Goal: Transaction & Acquisition: Book appointment/travel/reservation

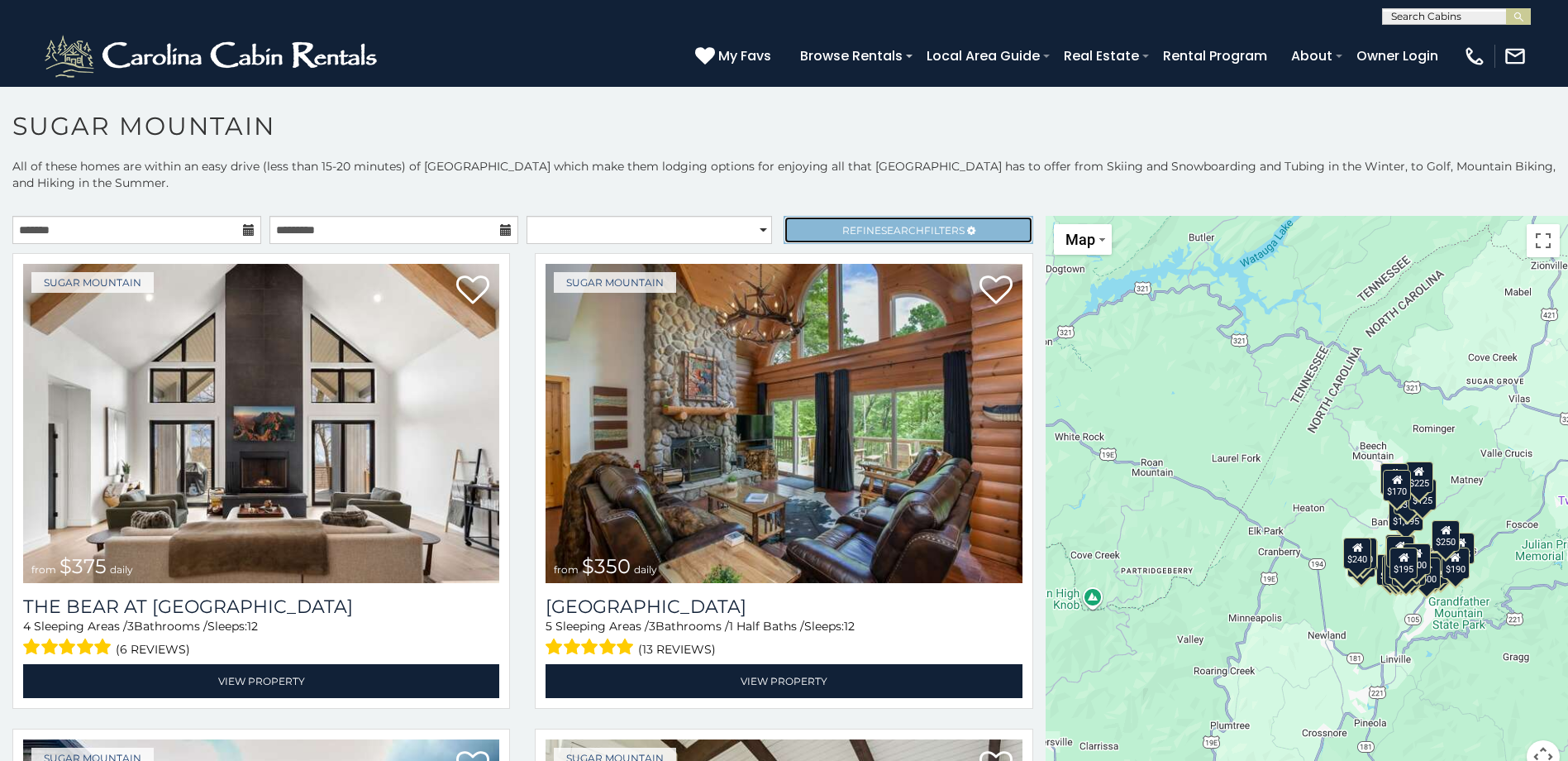
click at [941, 232] on span "Refine Search Filters" at bounding box center [903, 230] width 123 height 12
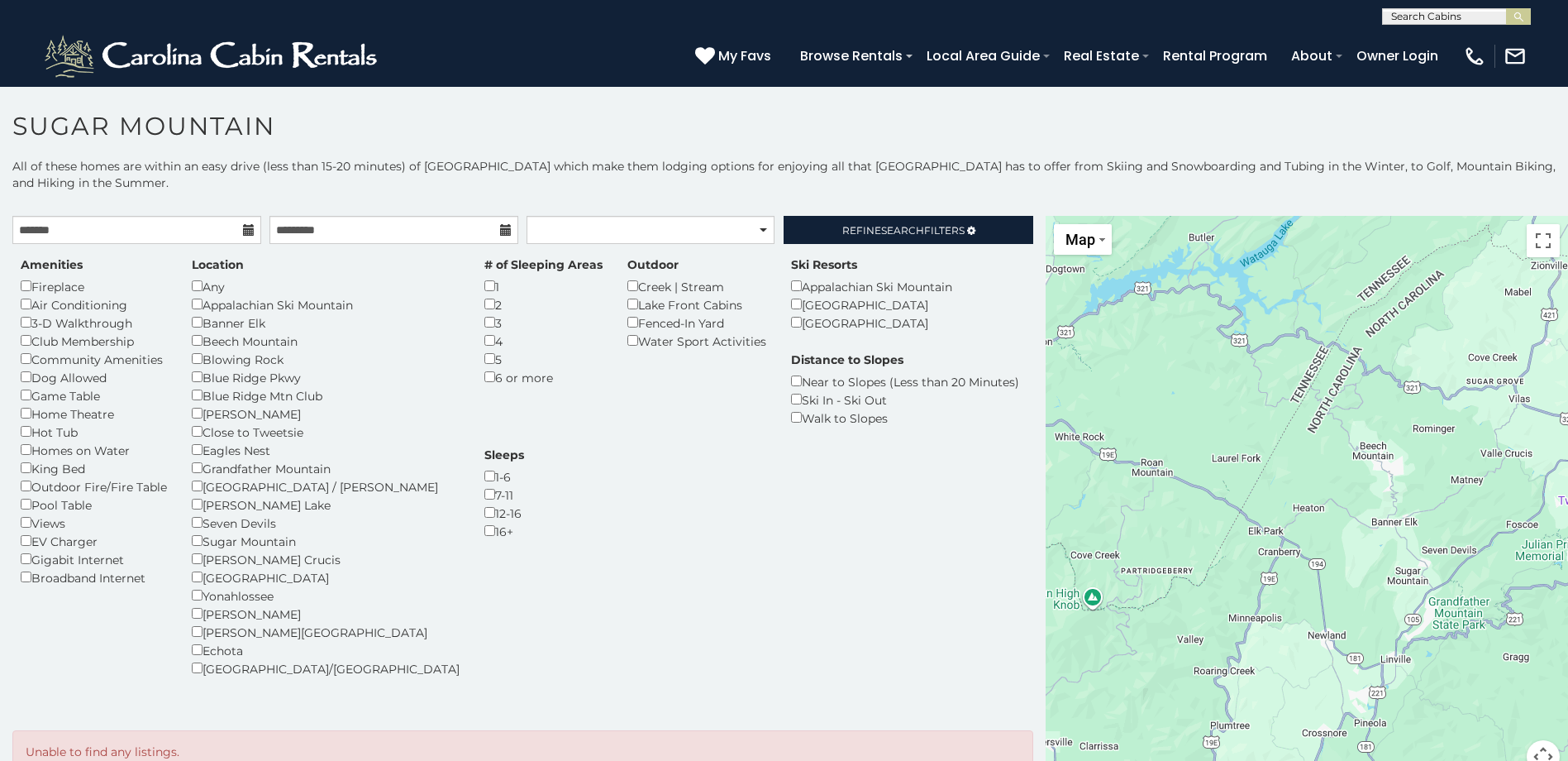
click at [485, 310] on div "2" at bounding box center [544, 304] width 118 height 19
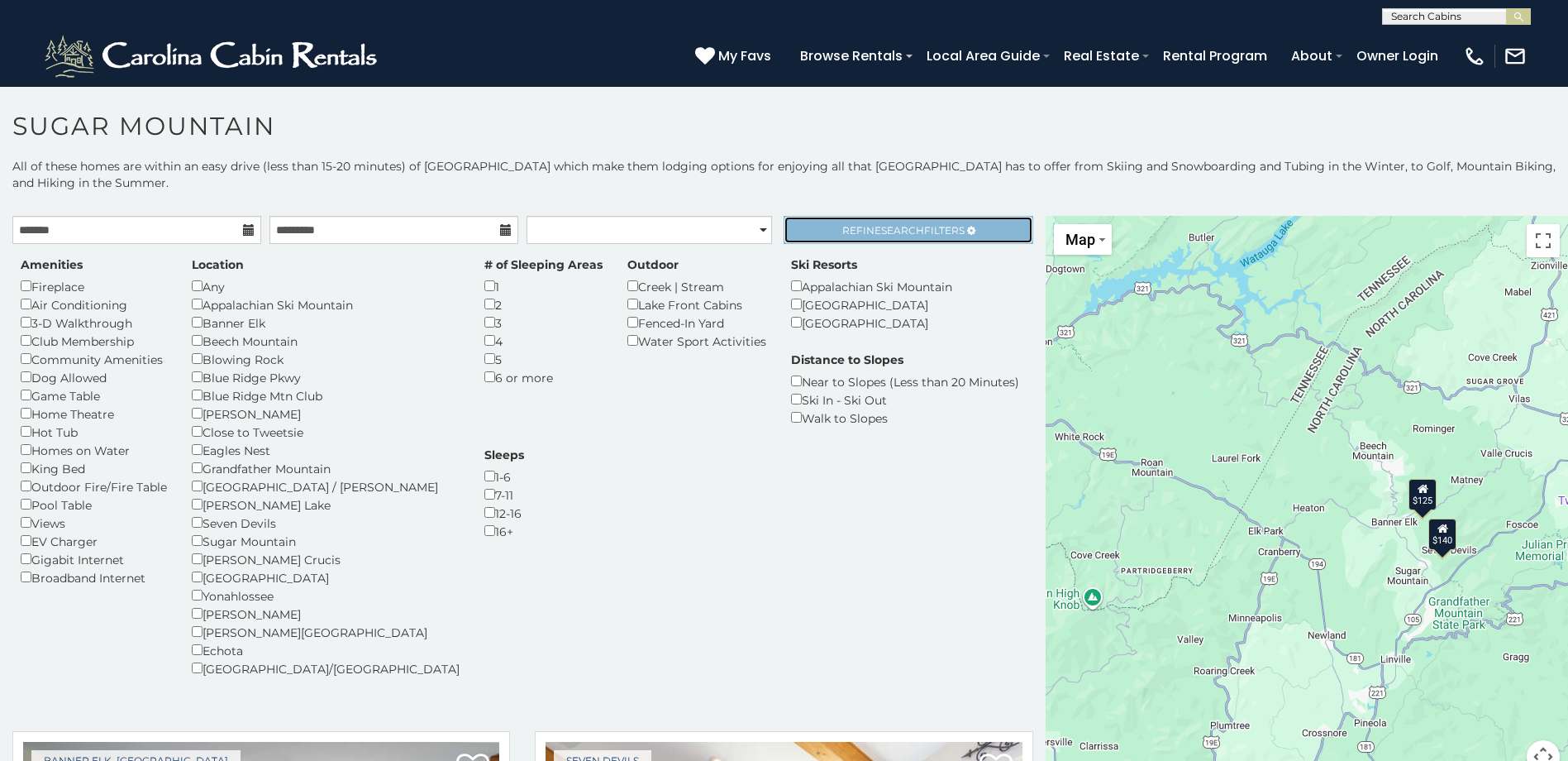
click at [925, 229] on span "Refine Search Filters" at bounding box center [903, 230] width 123 height 12
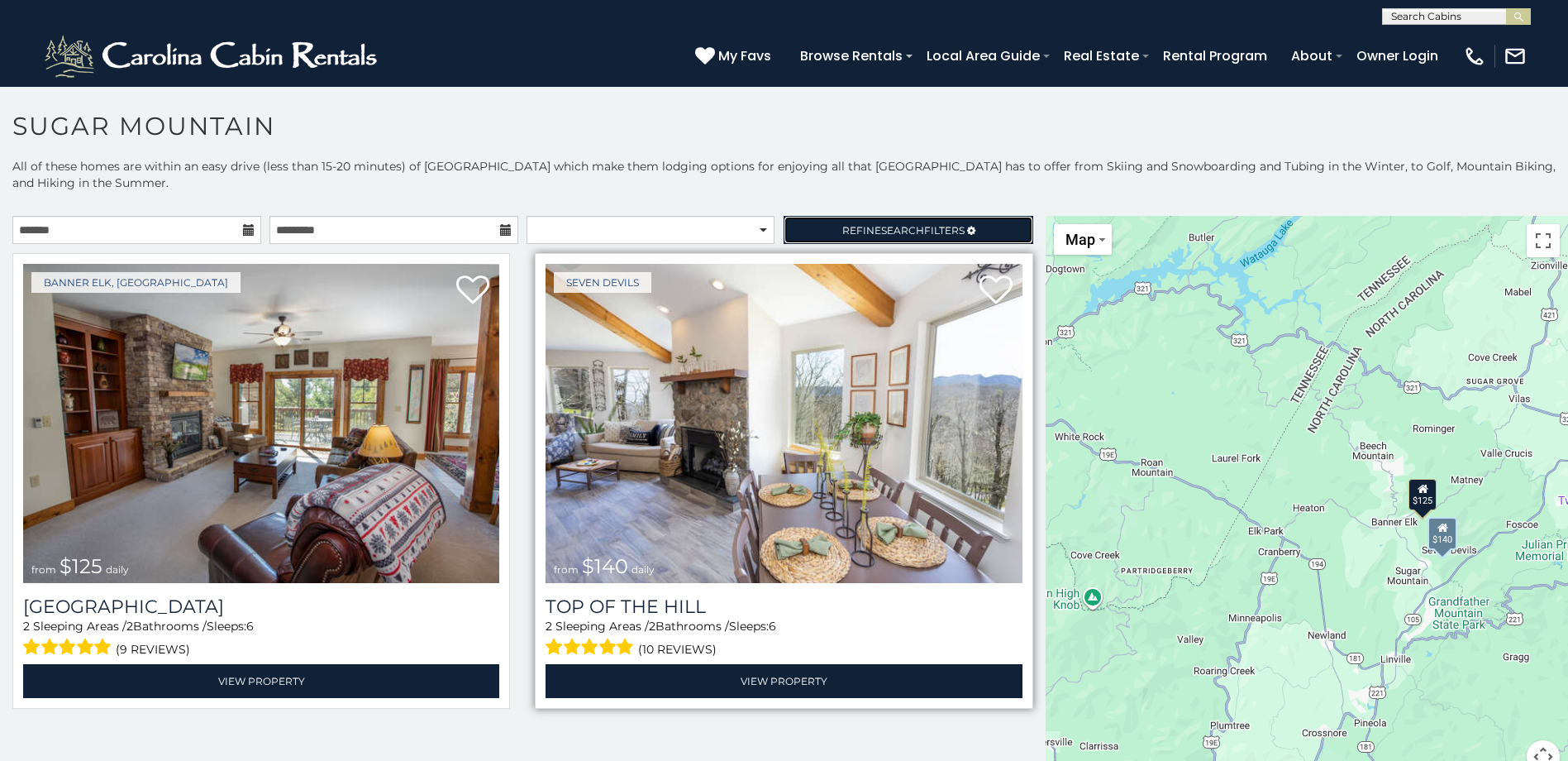
scroll to position [48, 0]
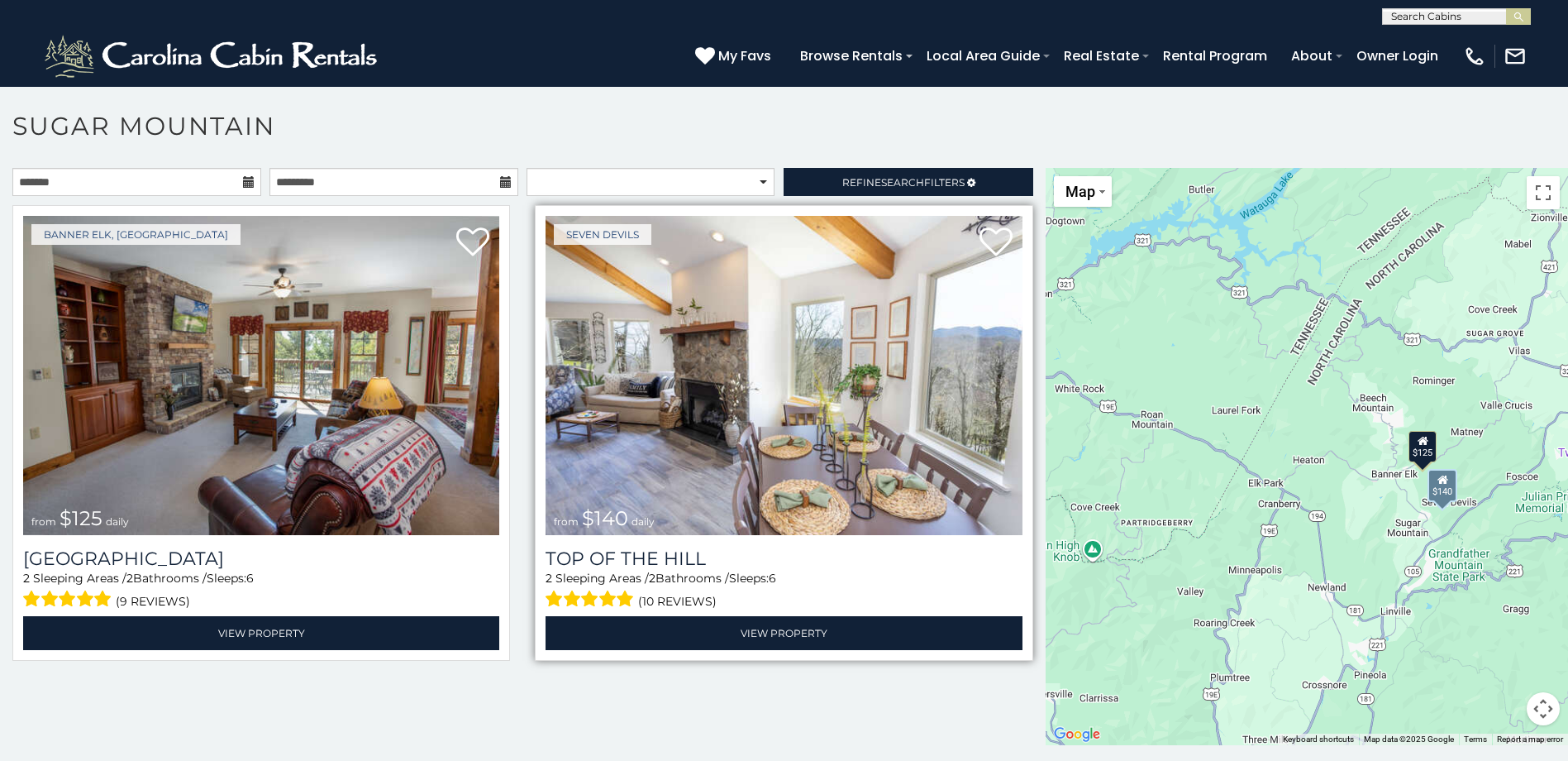
click at [794, 393] on img at bounding box center [783, 374] width 476 height 319
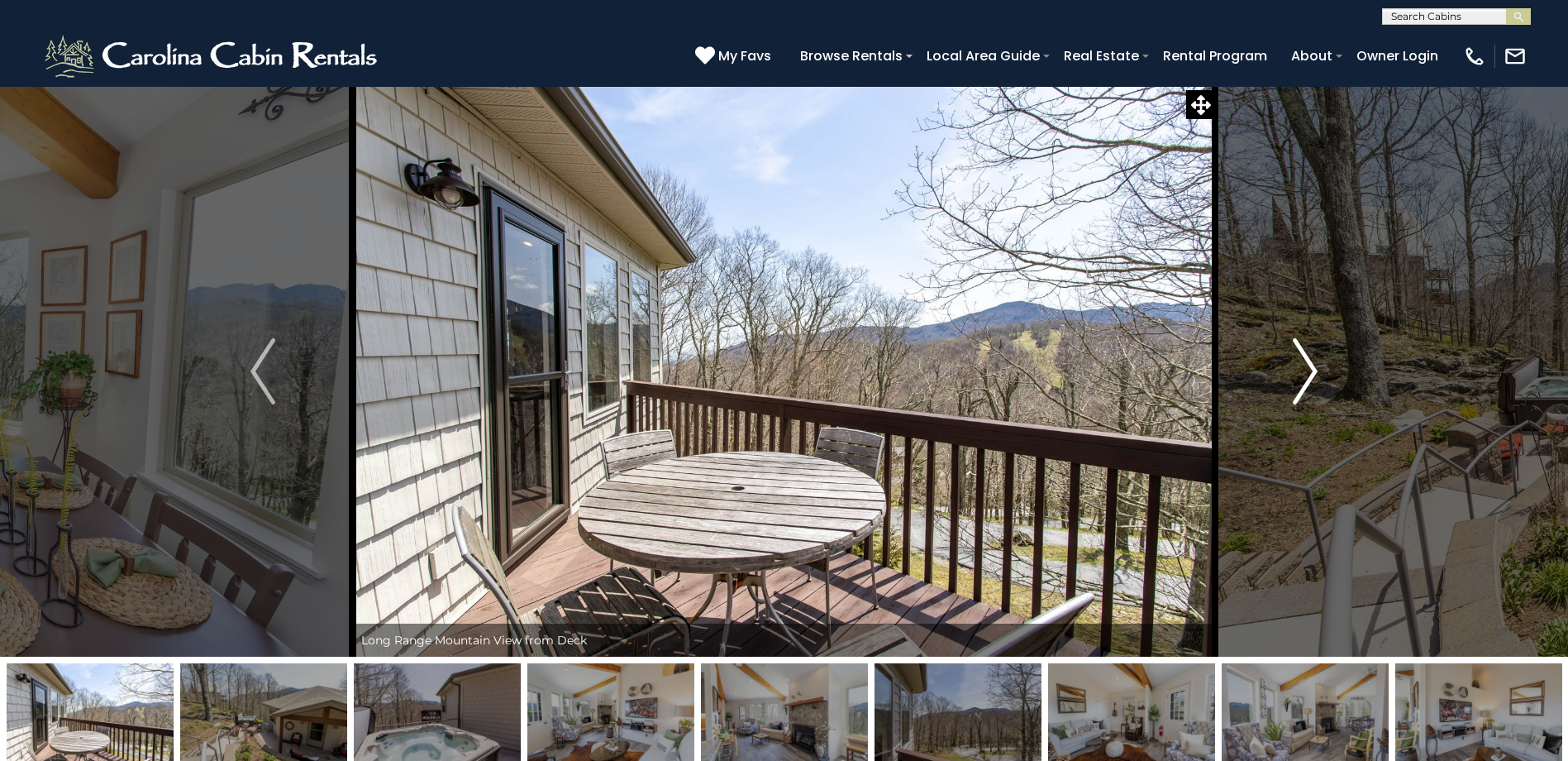
click at [1300, 375] on img "Next" at bounding box center [1306, 371] width 25 height 66
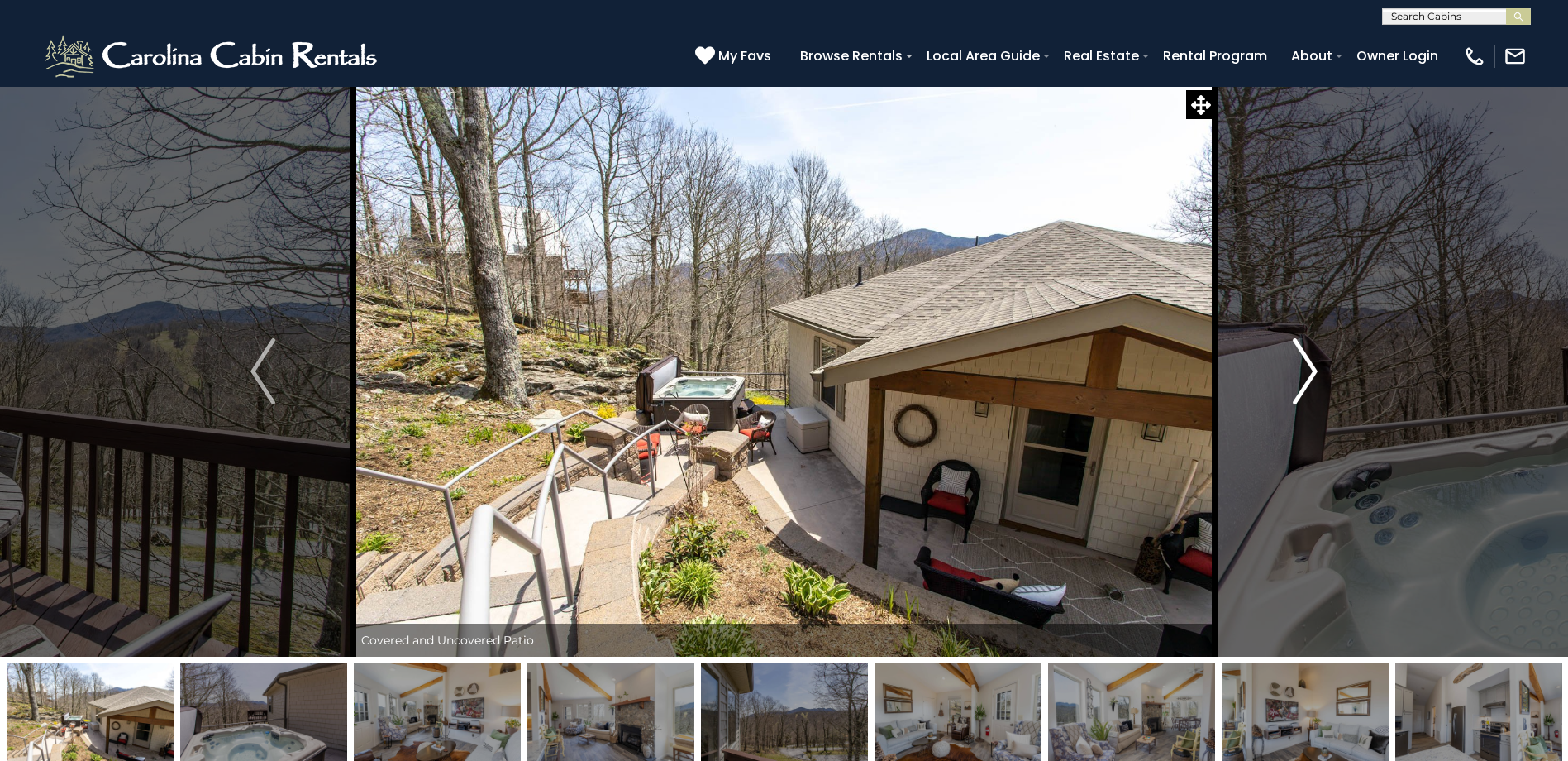
click at [1300, 375] on img "Next" at bounding box center [1306, 371] width 25 height 66
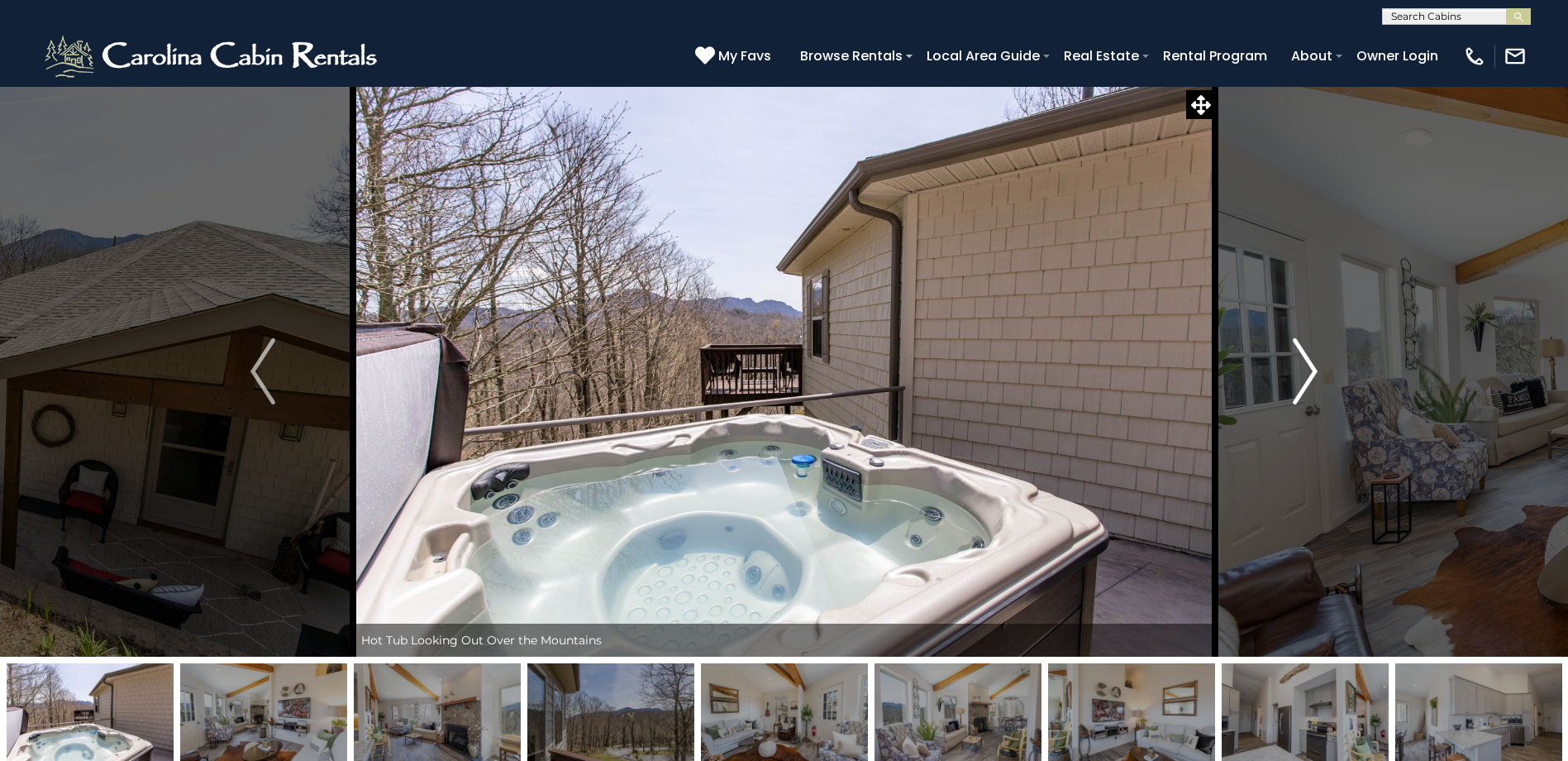
click at [1300, 375] on img "Next" at bounding box center [1306, 371] width 25 height 66
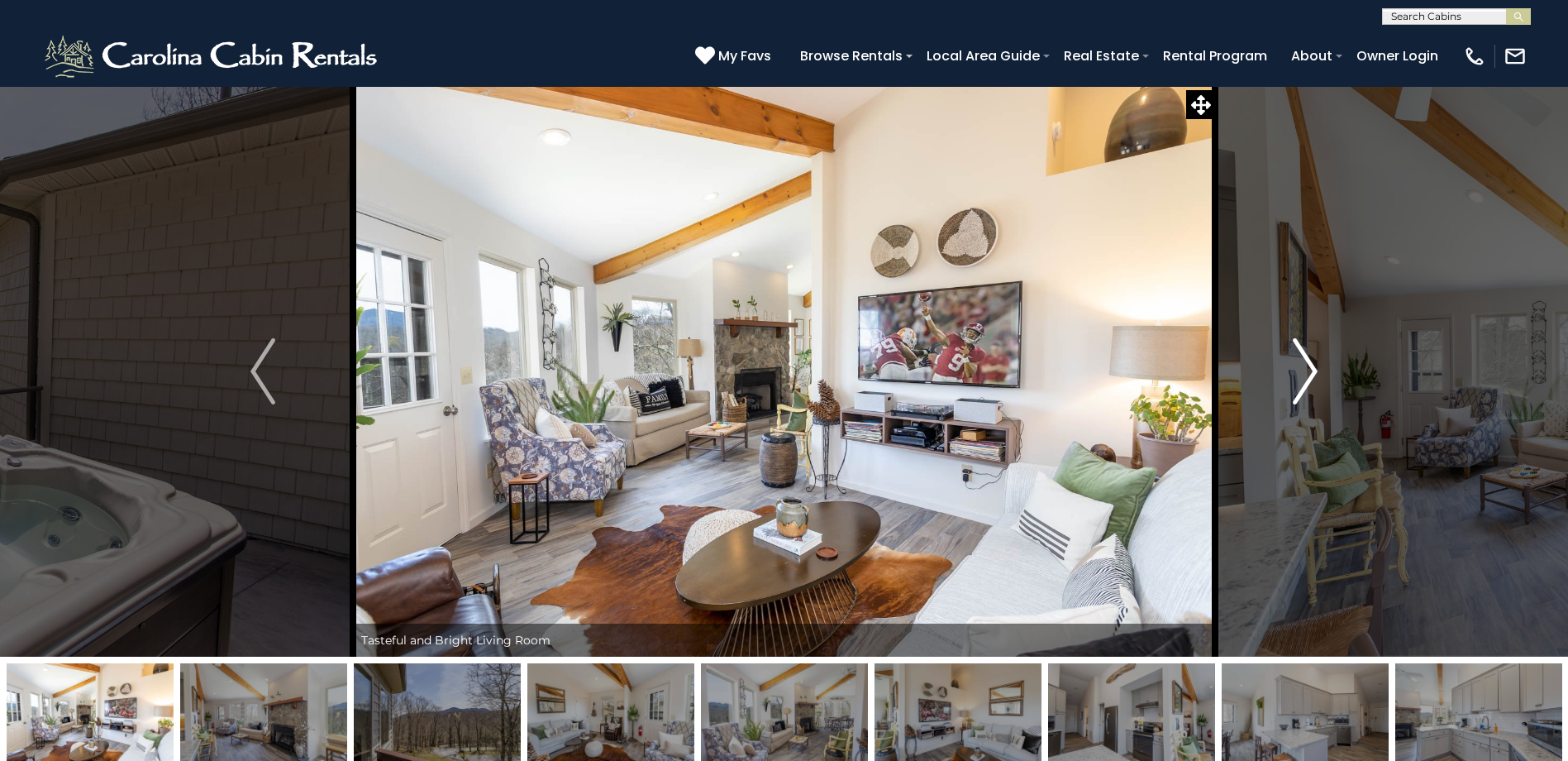
click at [1300, 375] on img "Next" at bounding box center [1306, 371] width 25 height 66
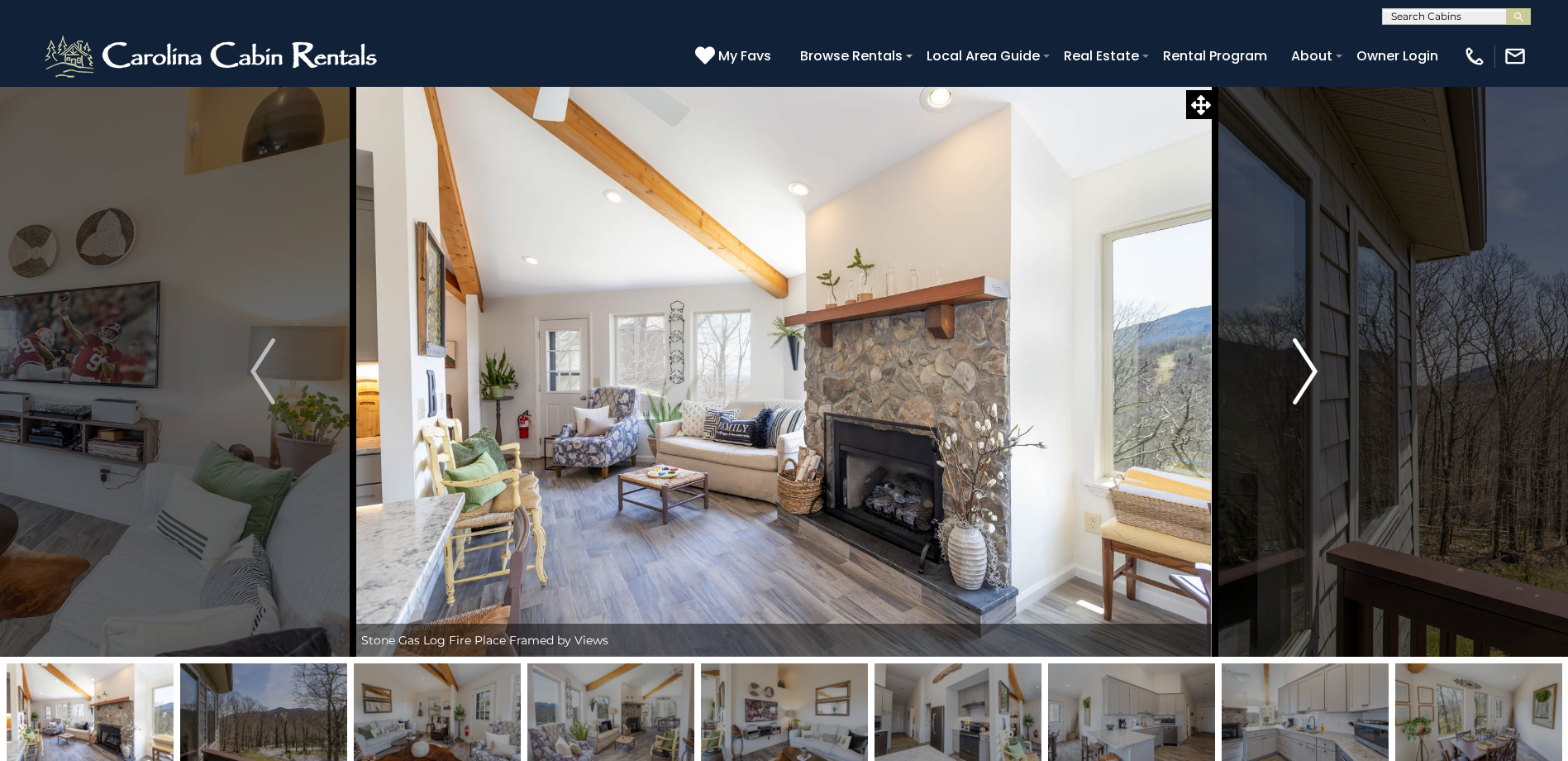
click at [1302, 375] on img "Next" at bounding box center [1306, 371] width 25 height 66
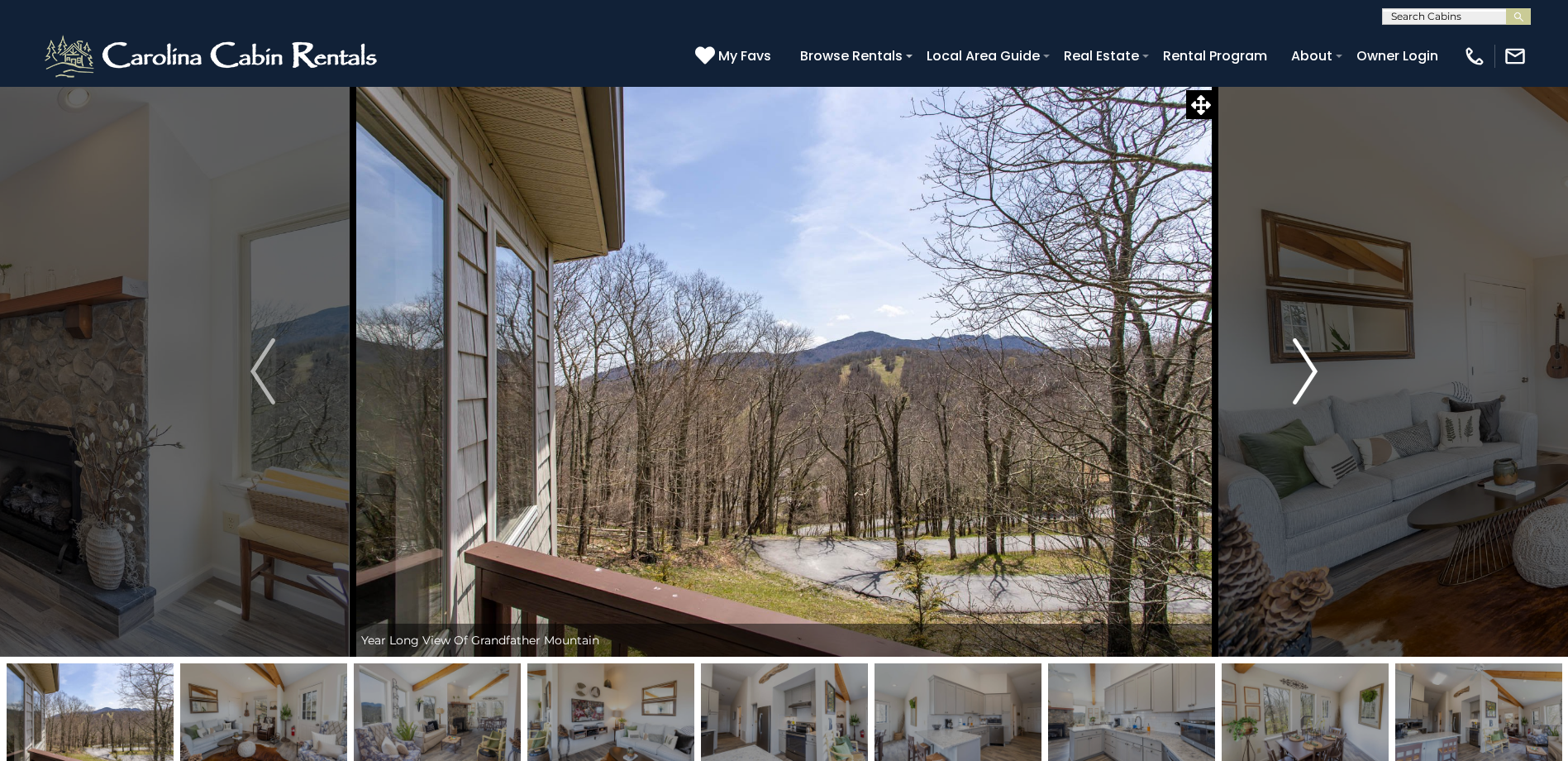
click at [1302, 375] on img "Next" at bounding box center [1306, 371] width 25 height 66
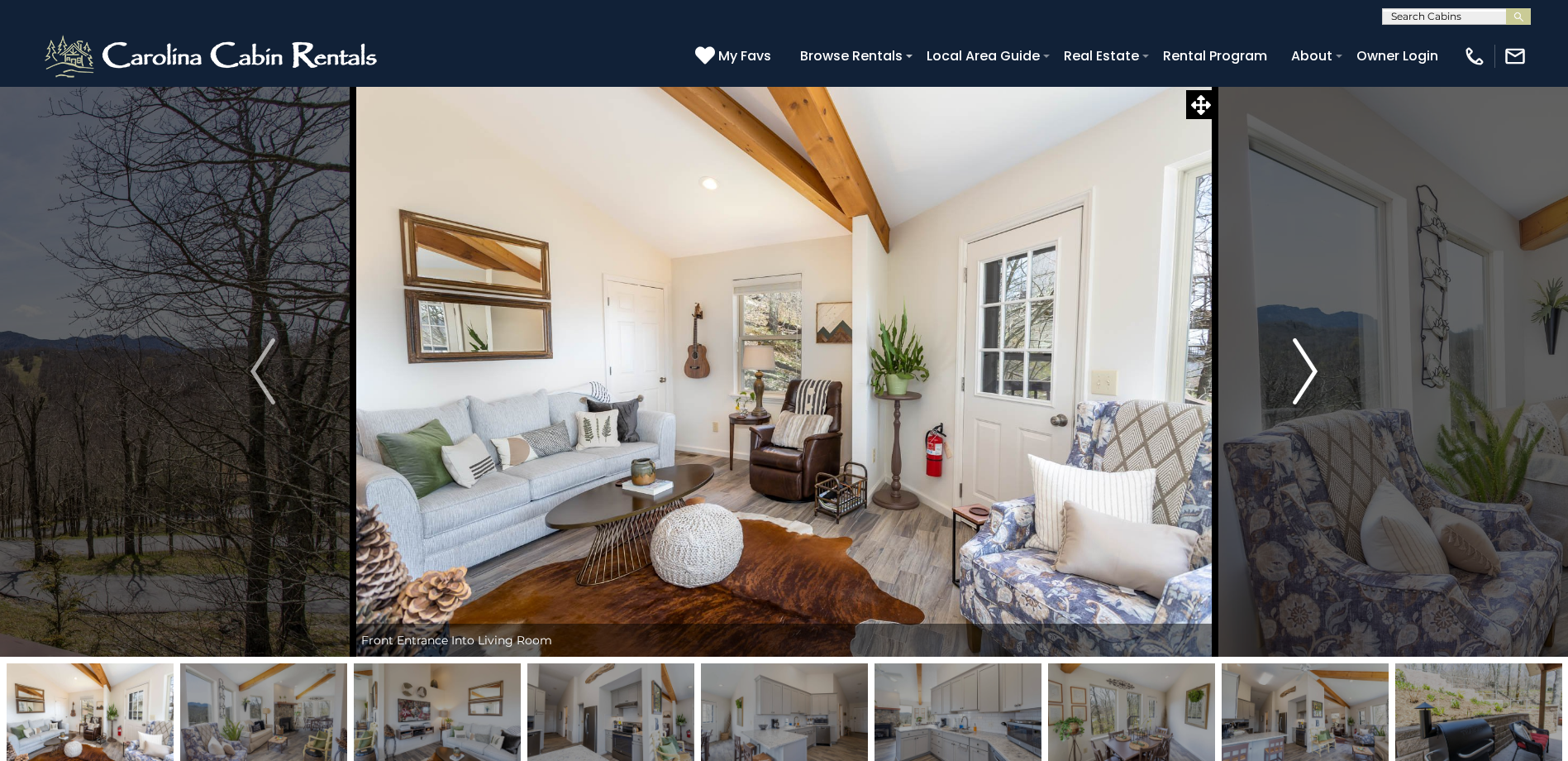
click at [1302, 375] on img "Next" at bounding box center [1306, 371] width 25 height 66
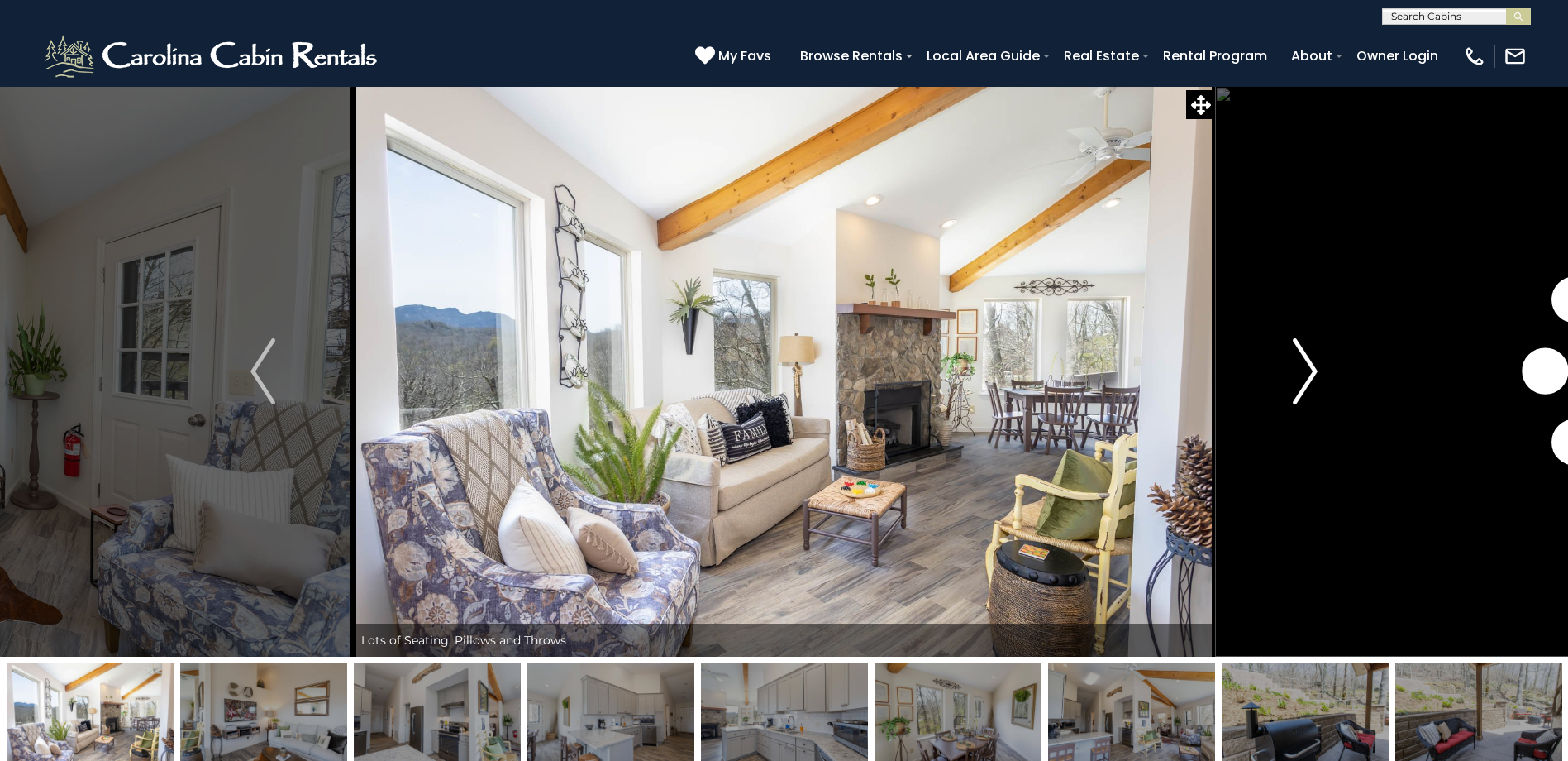
click at [1302, 375] on img "Next" at bounding box center [1306, 371] width 25 height 66
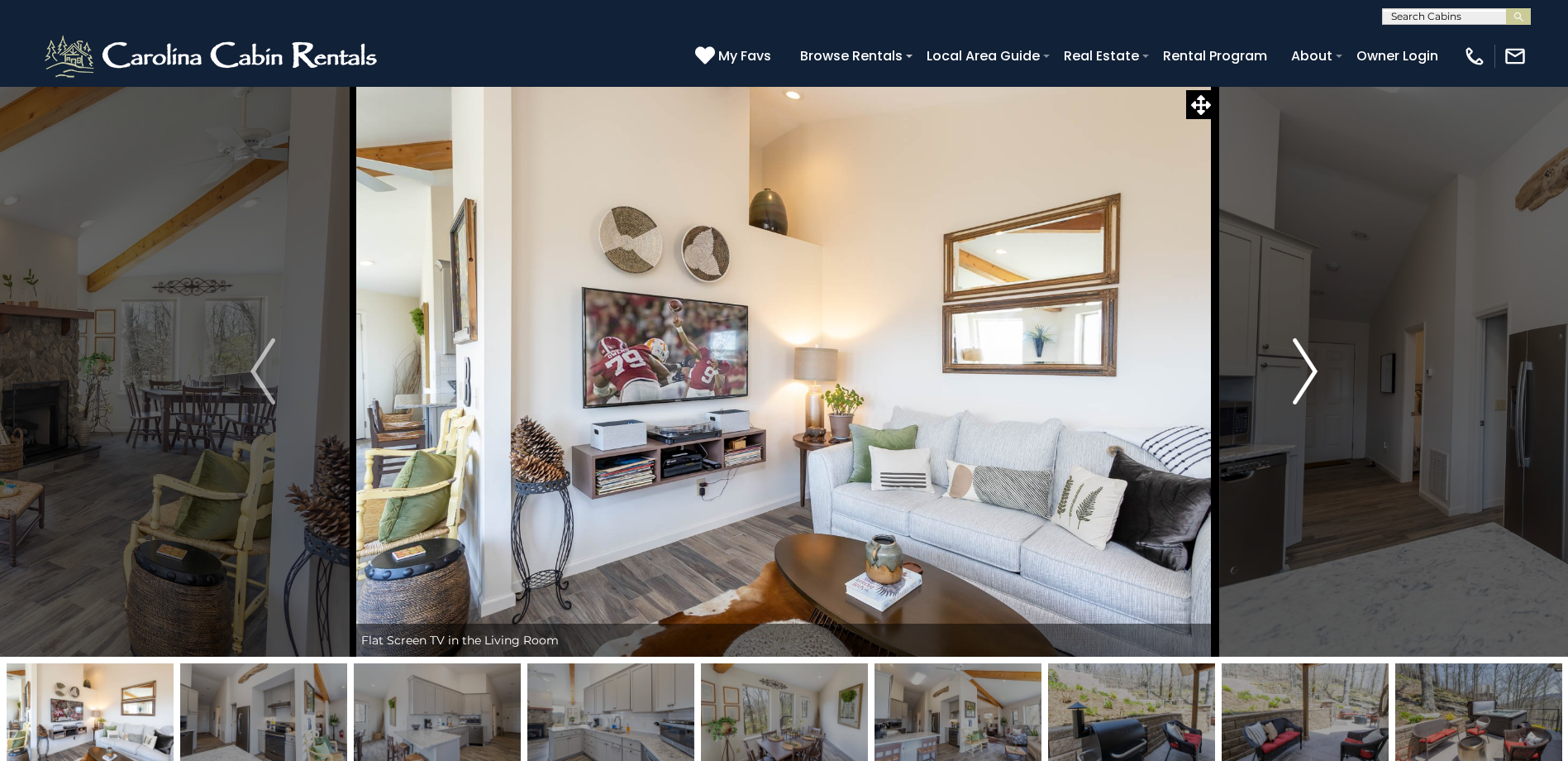
click at [1302, 375] on img "Next" at bounding box center [1306, 371] width 25 height 66
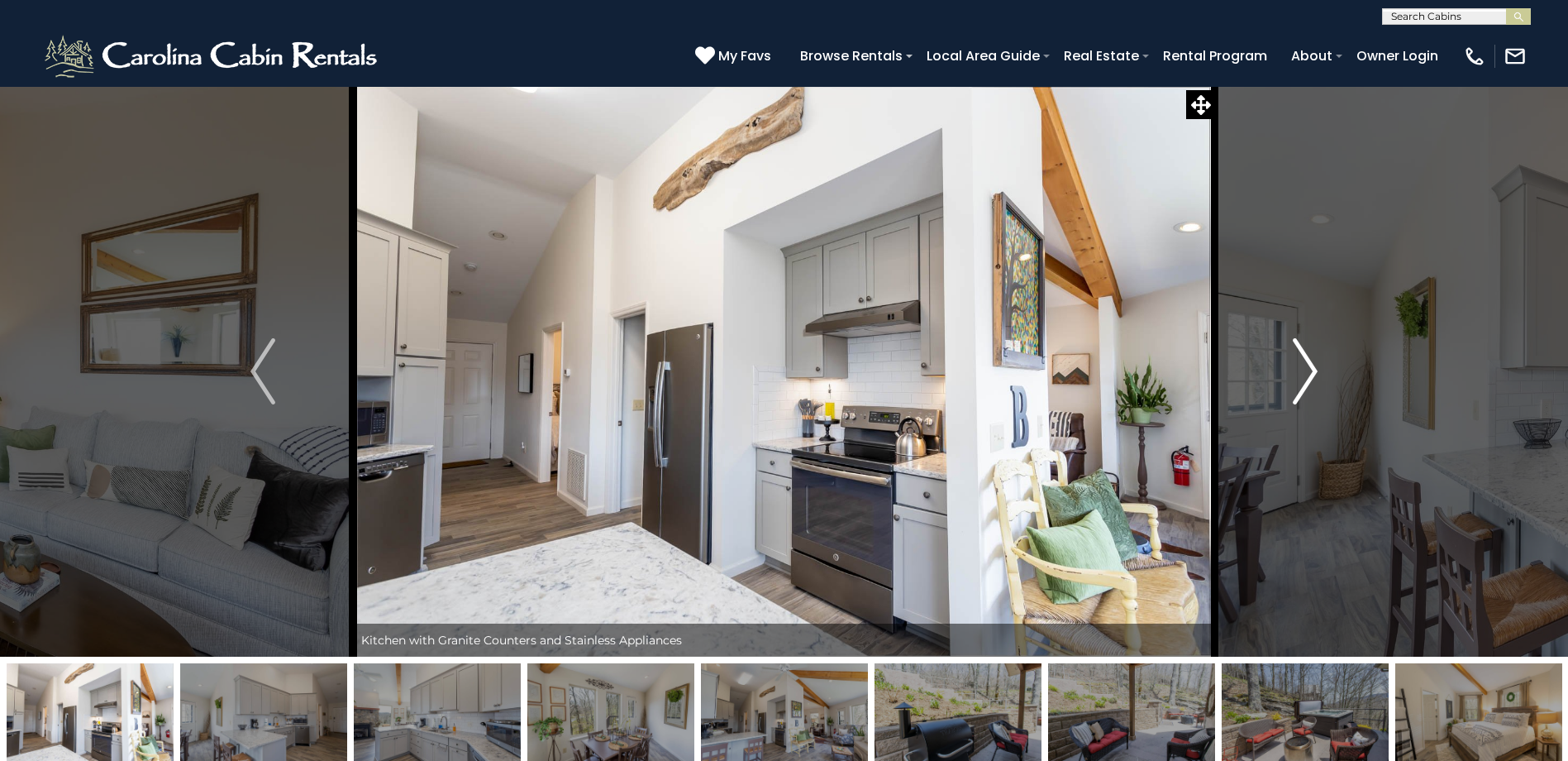
click at [1302, 375] on img "Next" at bounding box center [1306, 371] width 25 height 66
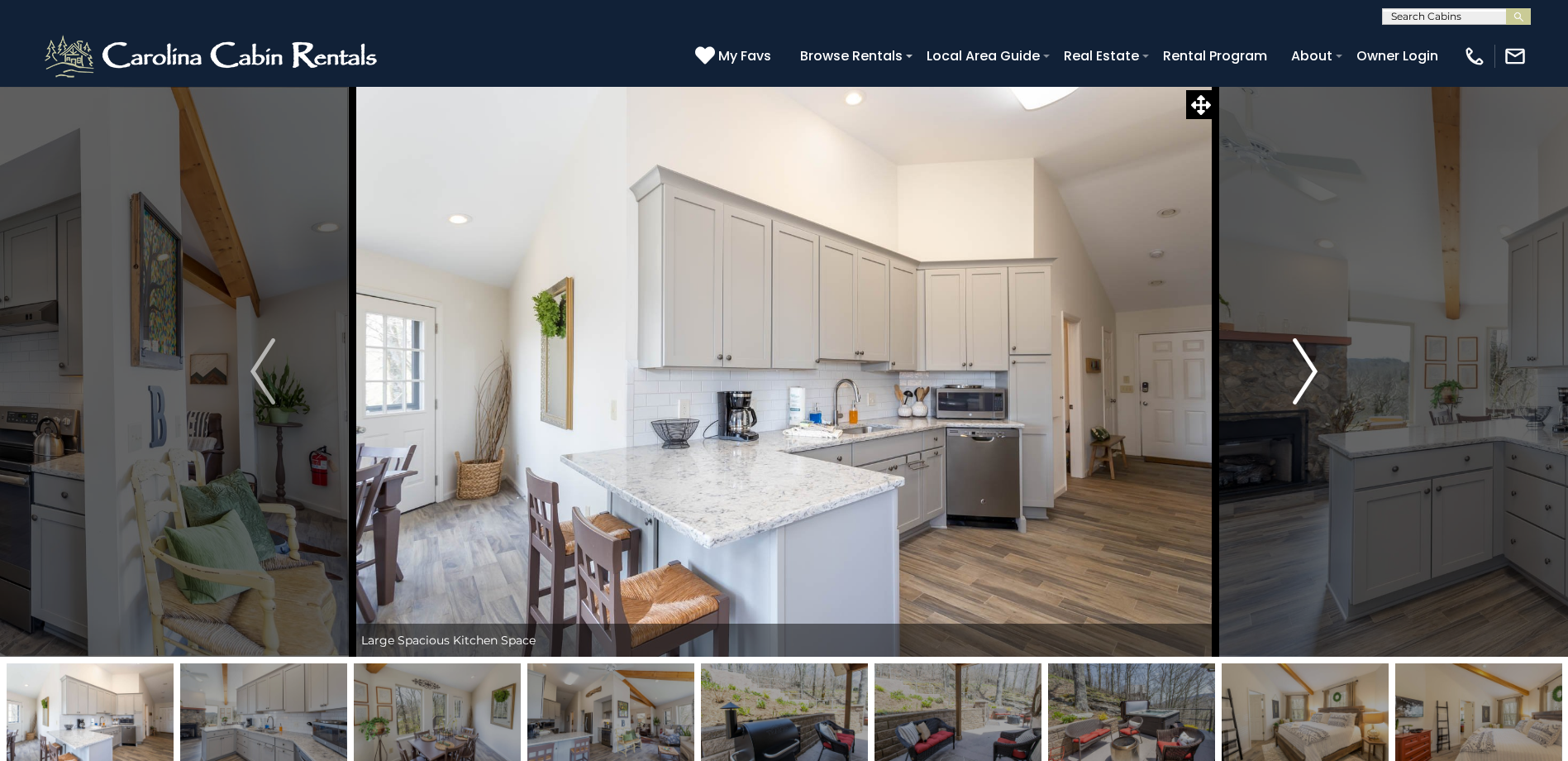
click at [1302, 375] on img "Next" at bounding box center [1306, 371] width 25 height 66
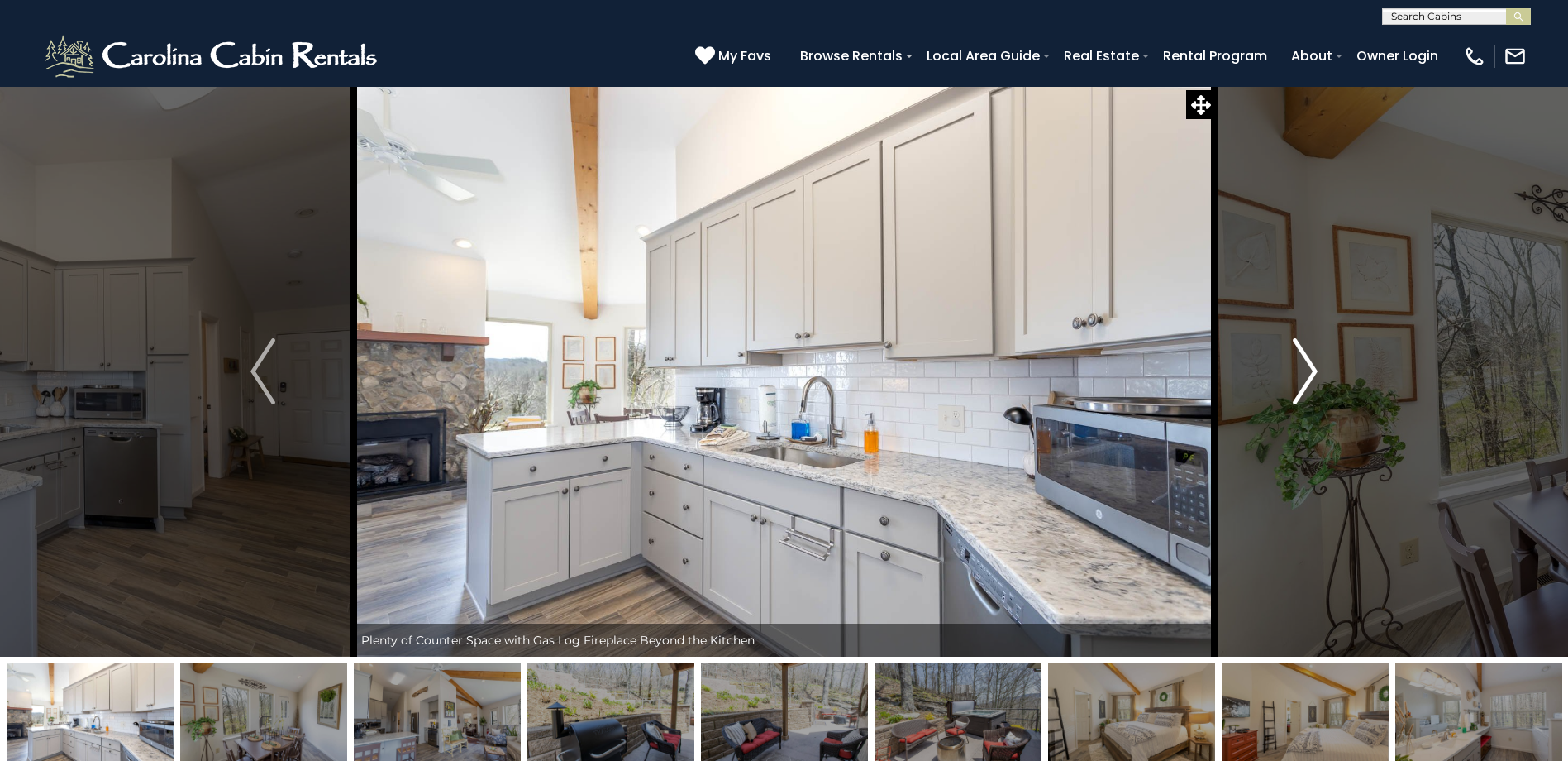
click at [1302, 375] on img "Next" at bounding box center [1306, 371] width 25 height 66
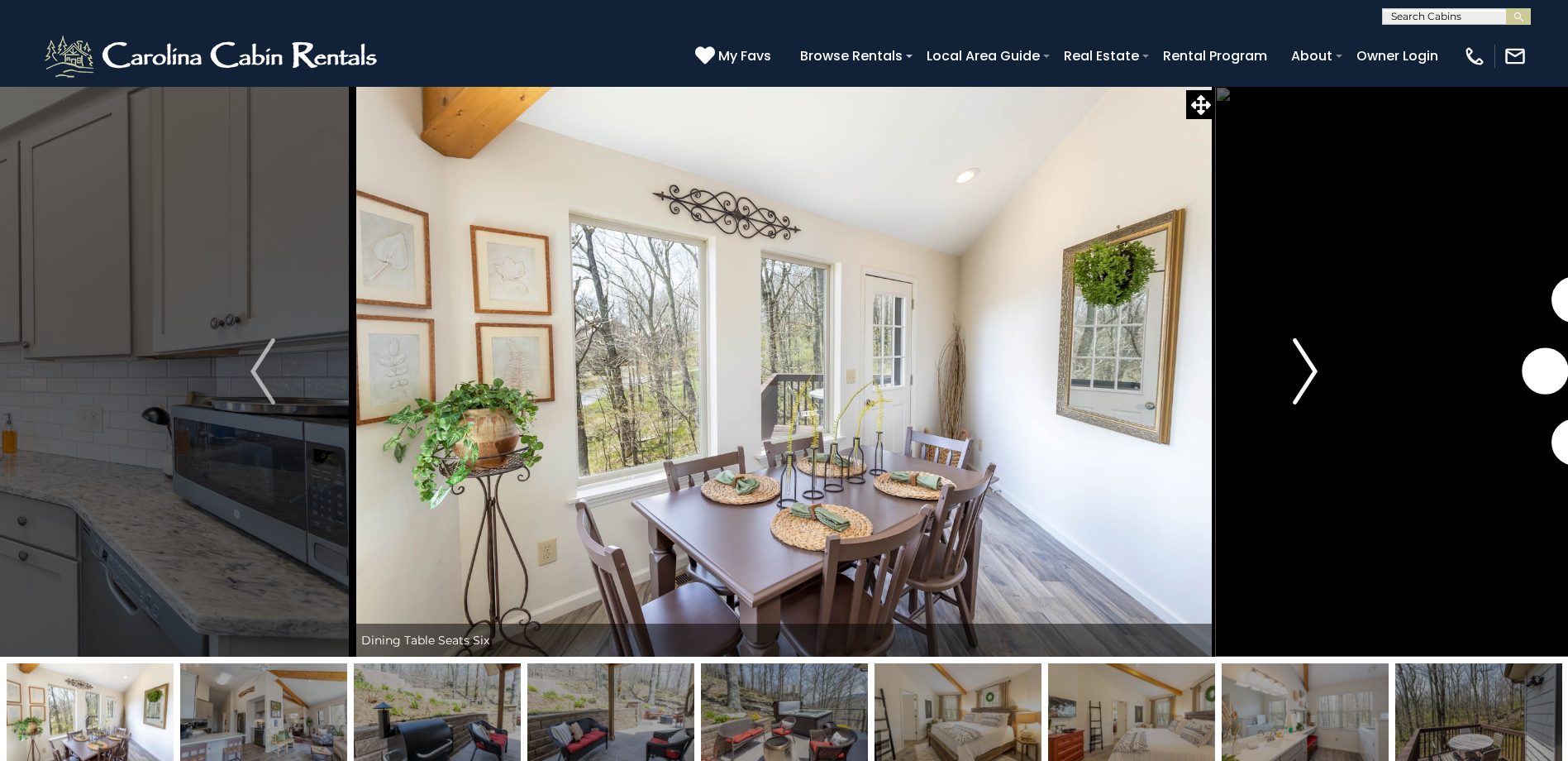
click at [1302, 375] on img "Next" at bounding box center [1306, 371] width 25 height 66
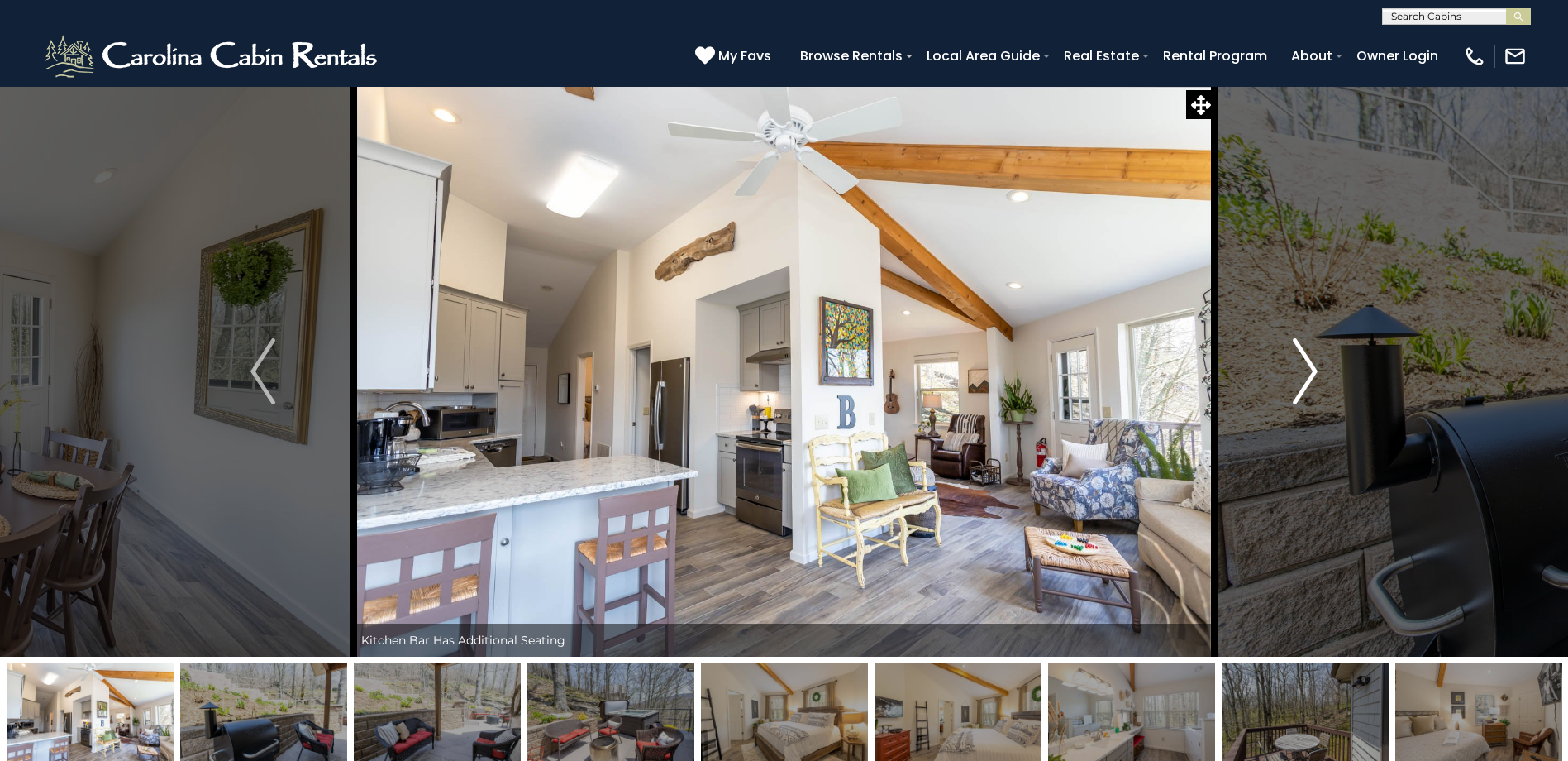
click at [1302, 375] on img "Next" at bounding box center [1306, 371] width 25 height 66
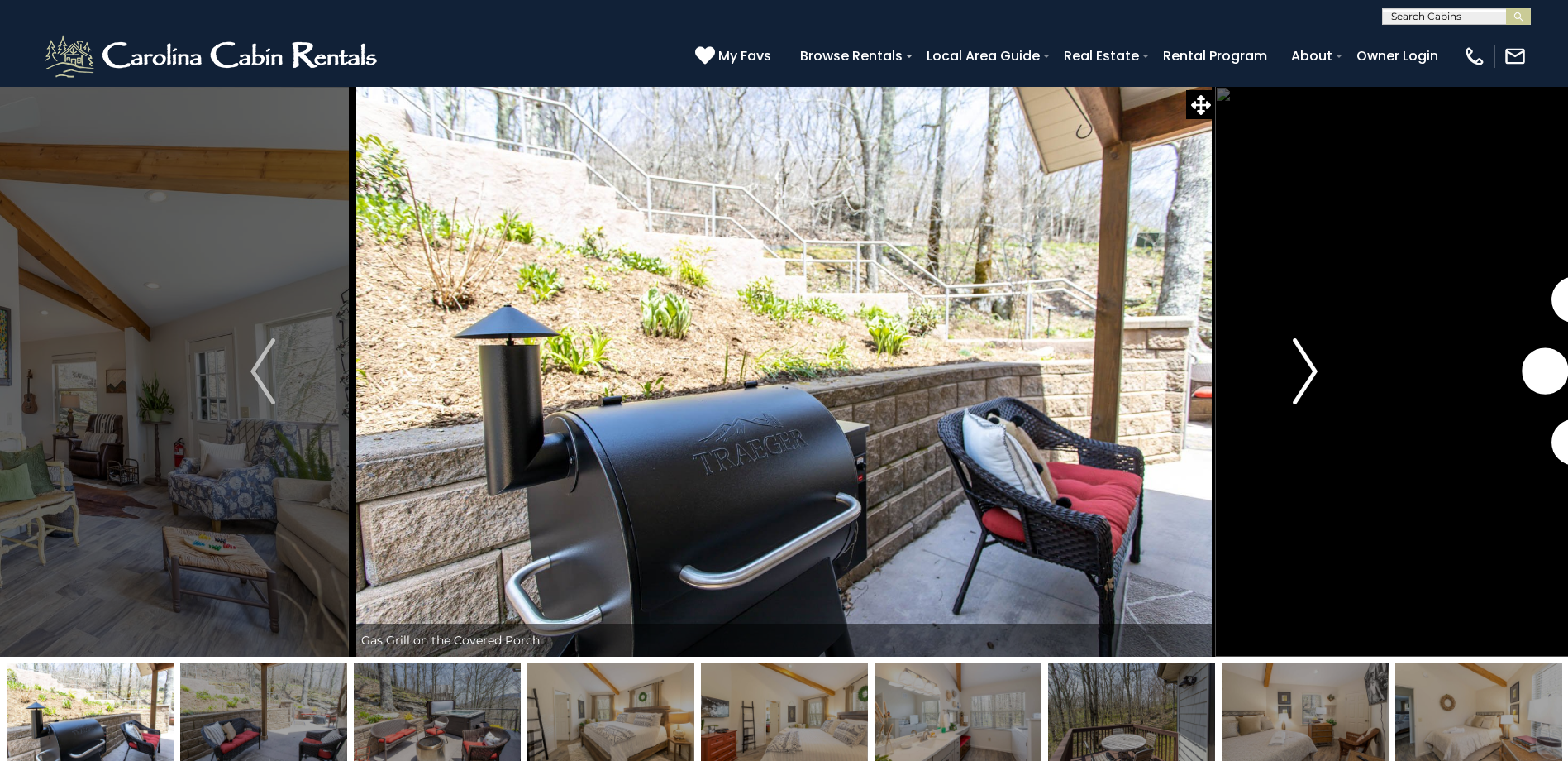
click at [1302, 375] on img "Next" at bounding box center [1306, 371] width 25 height 66
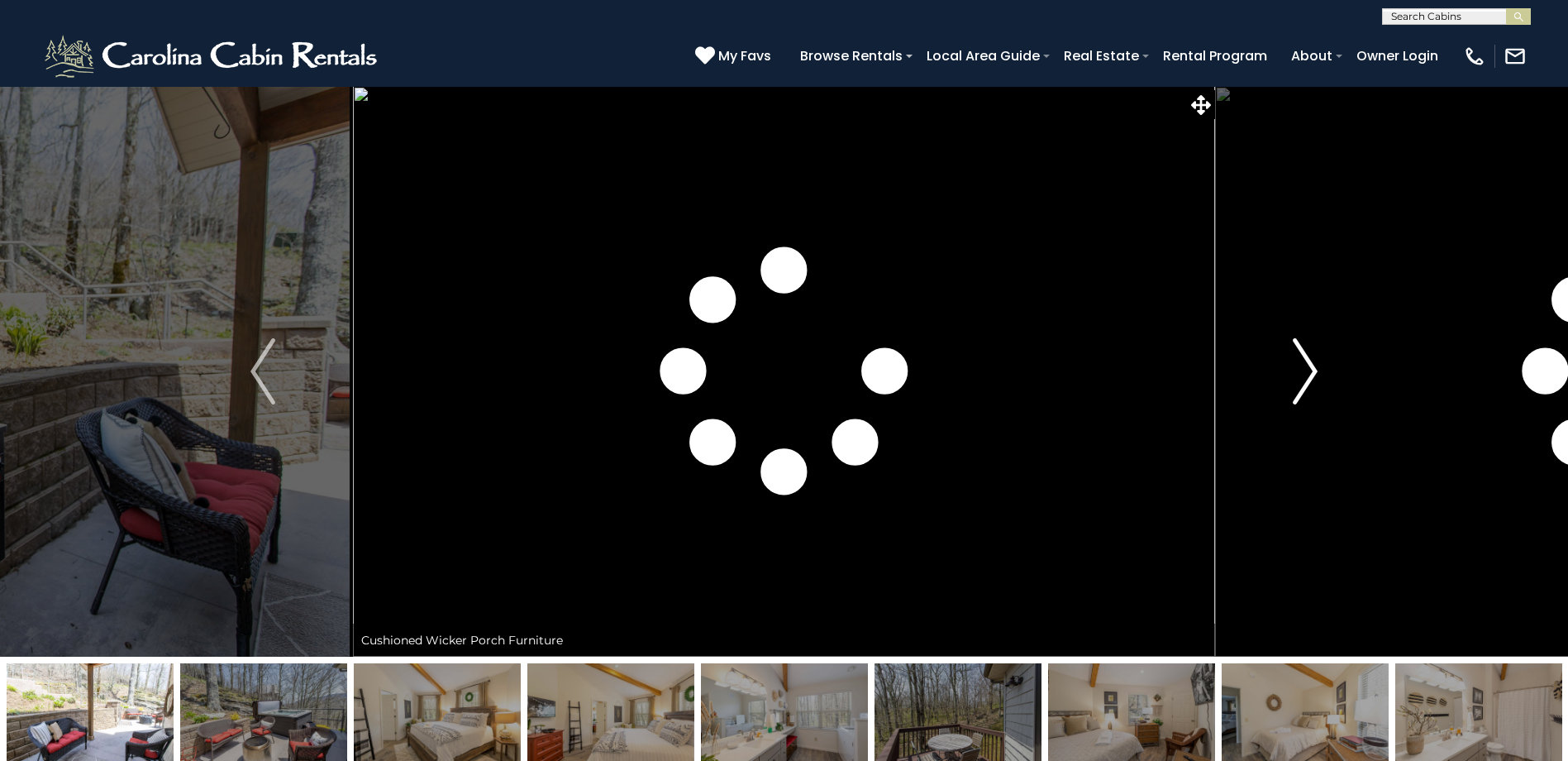
click at [1302, 375] on img "Next" at bounding box center [1306, 371] width 25 height 66
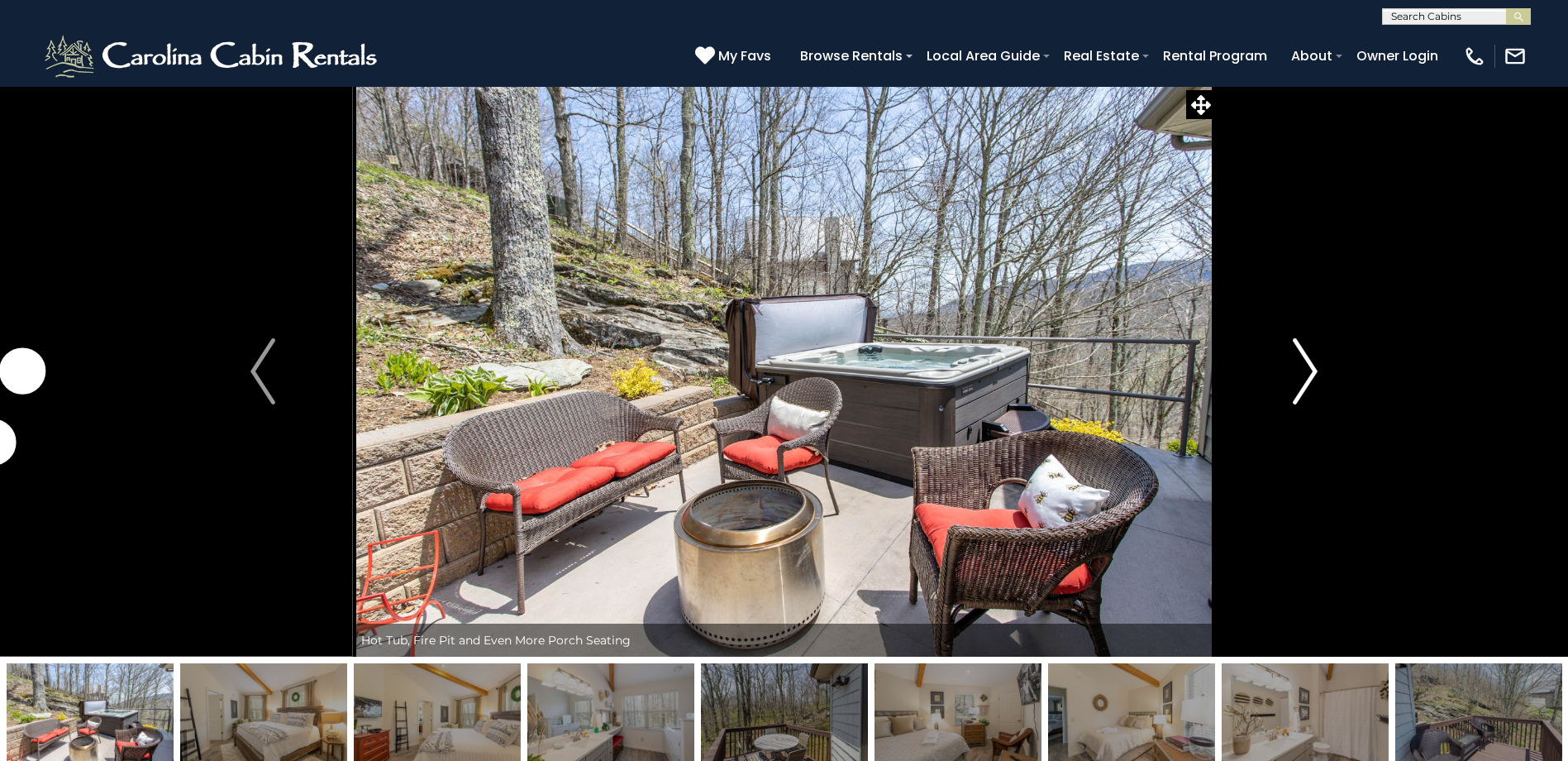
click at [1302, 375] on img "Next" at bounding box center [1306, 371] width 25 height 66
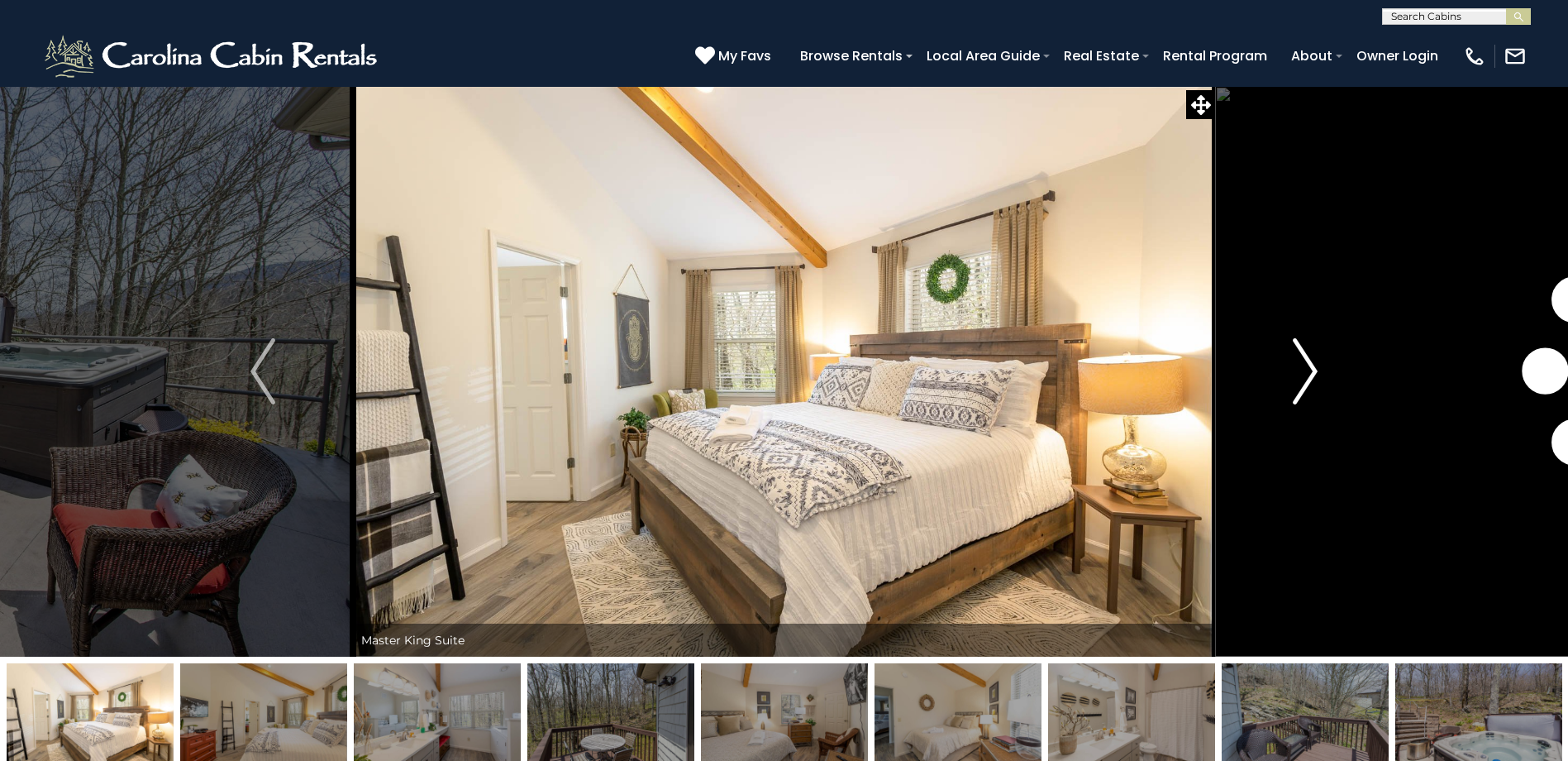
click at [1302, 375] on img "Next" at bounding box center [1306, 371] width 25 height 66
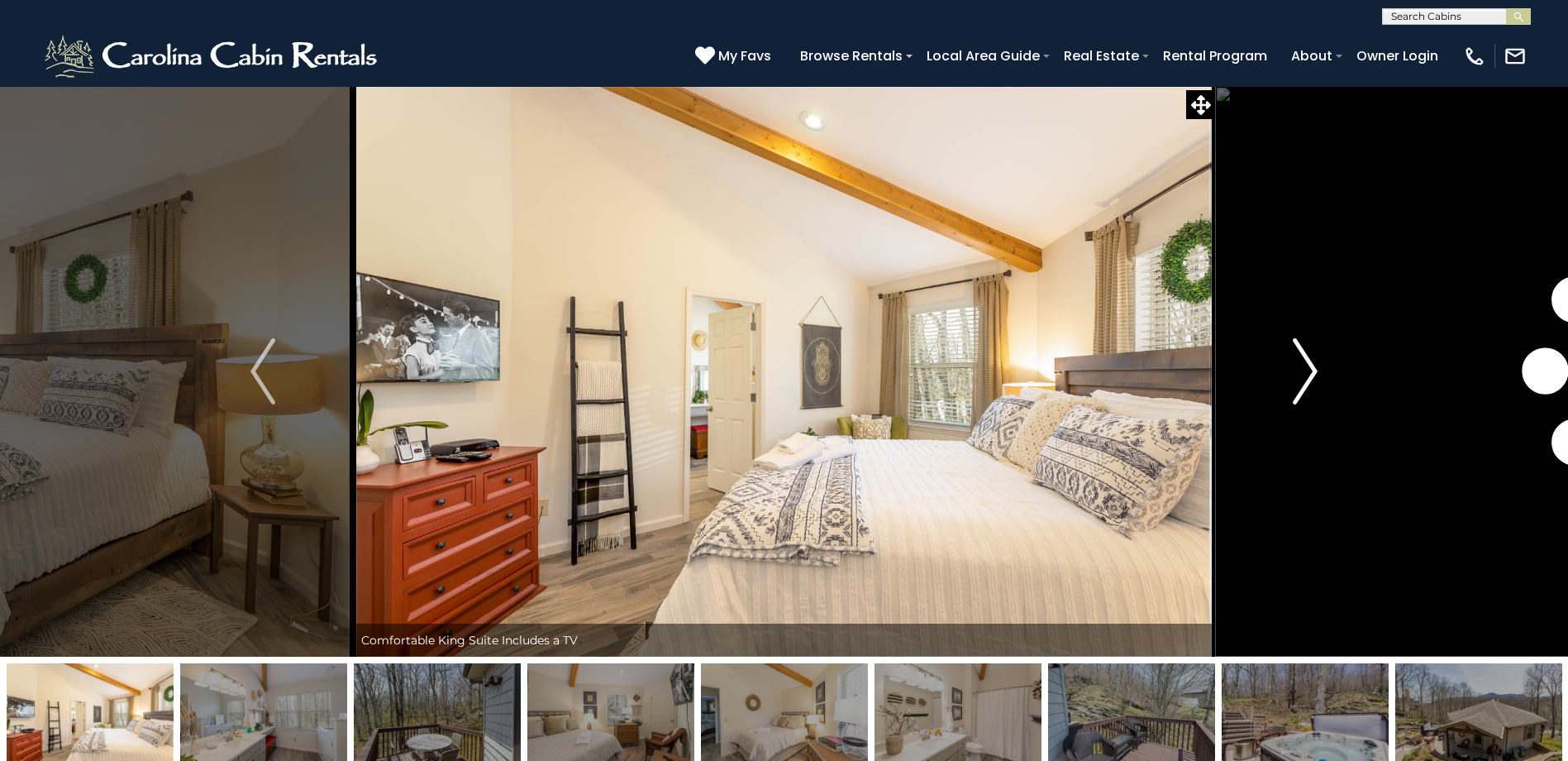
click at [1302, 375] on img "Next" at bounding box center [1306, 371] width 25 height 66
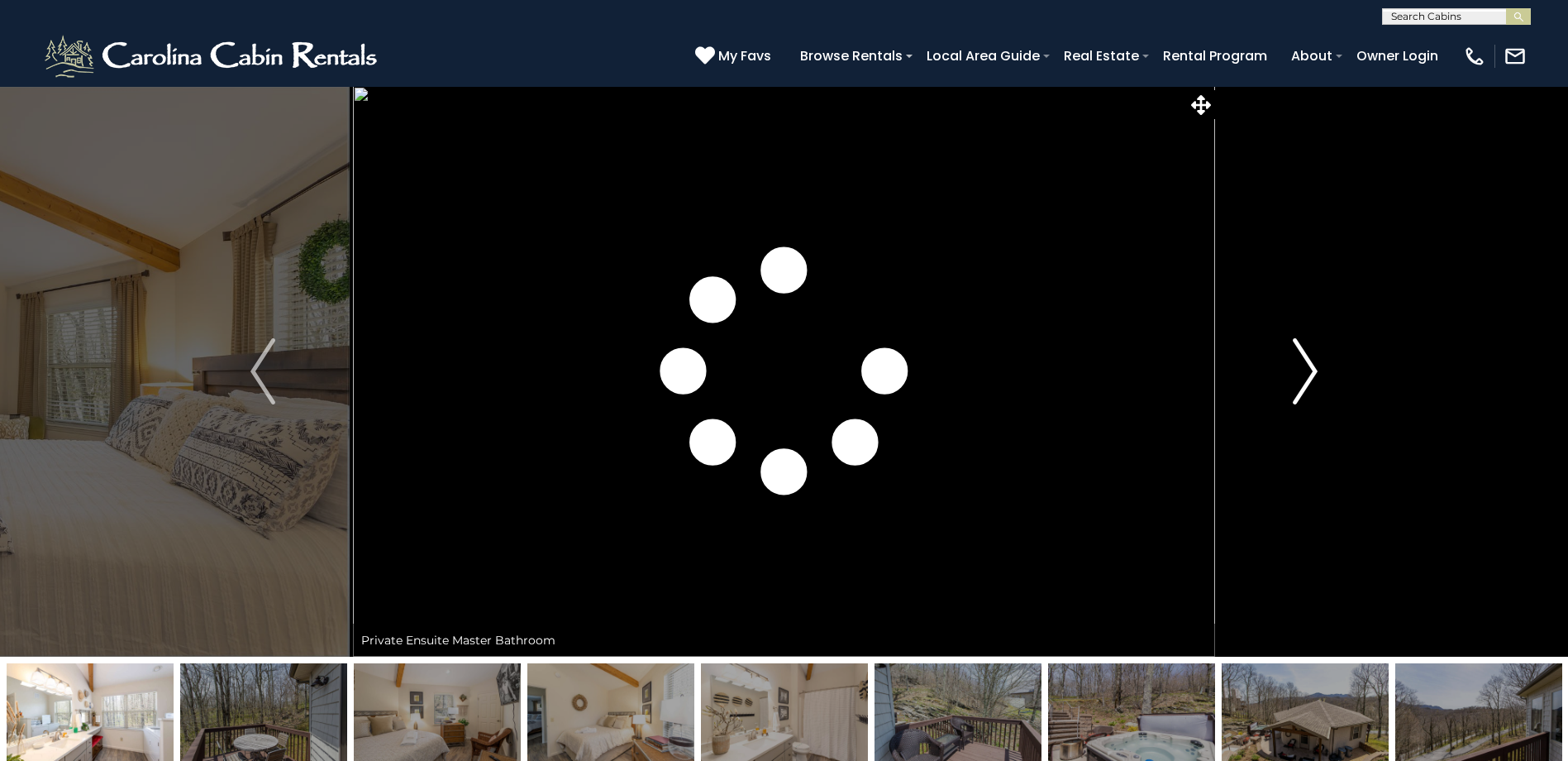
click at [1302, 375] on img "Next" at bounding box center [1306, 371] width 25 height 66
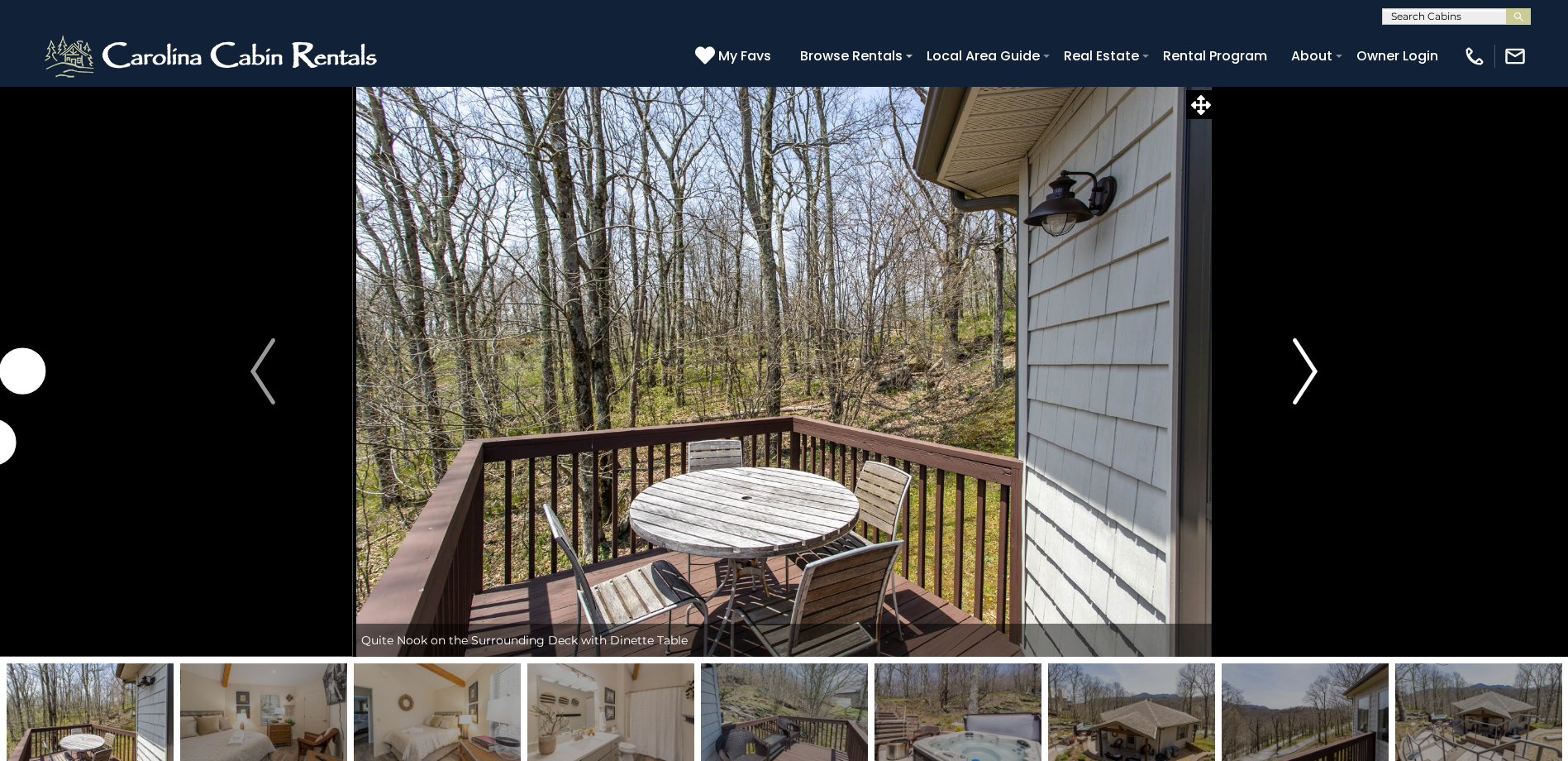
click at [1302, 375] on img "Next" at bounding box center [1306, 371] width 25 height 66
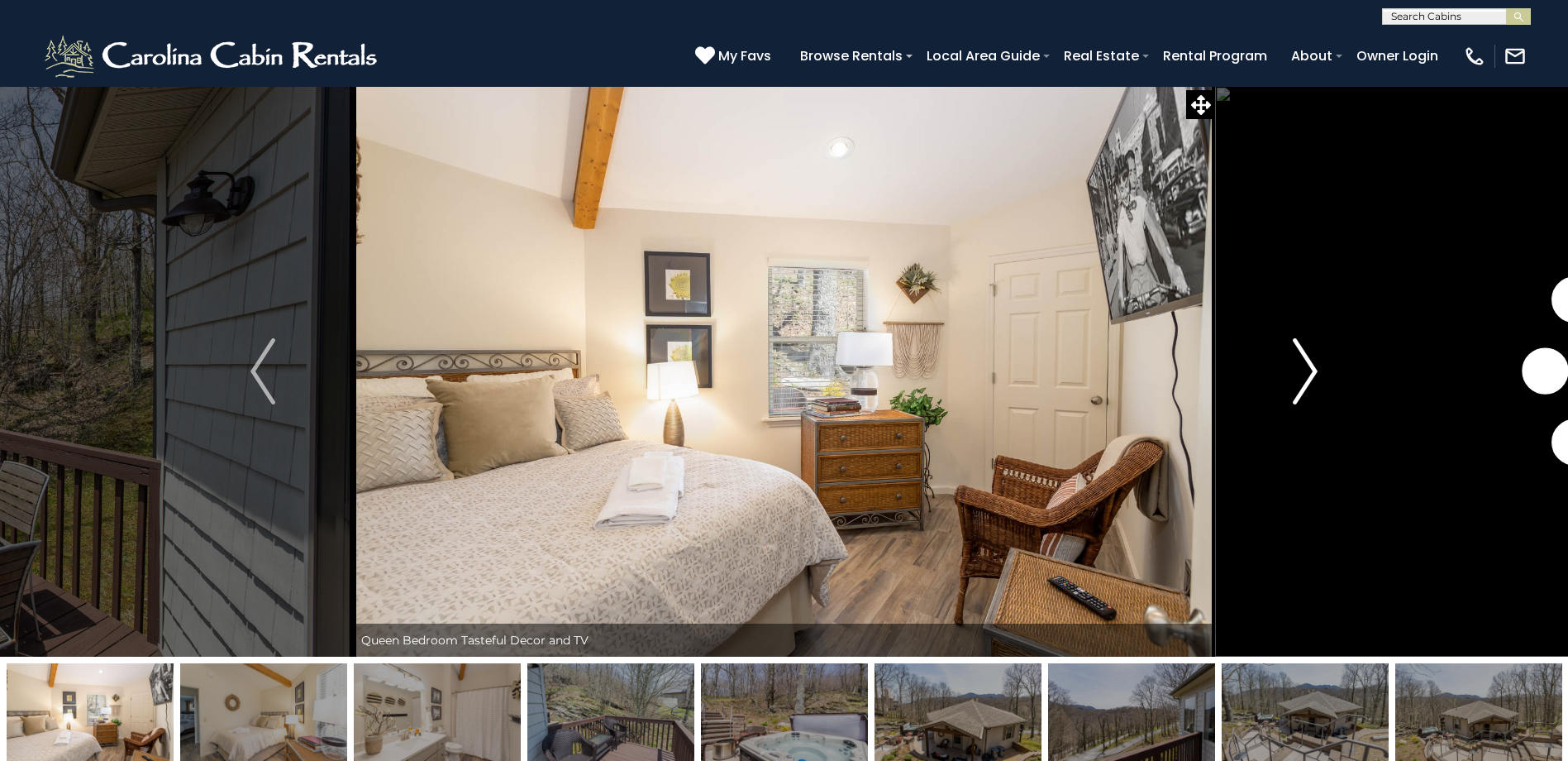
click at [1302, 375] on img "Next" at bounding box center [1306, 371] width 25 height 66
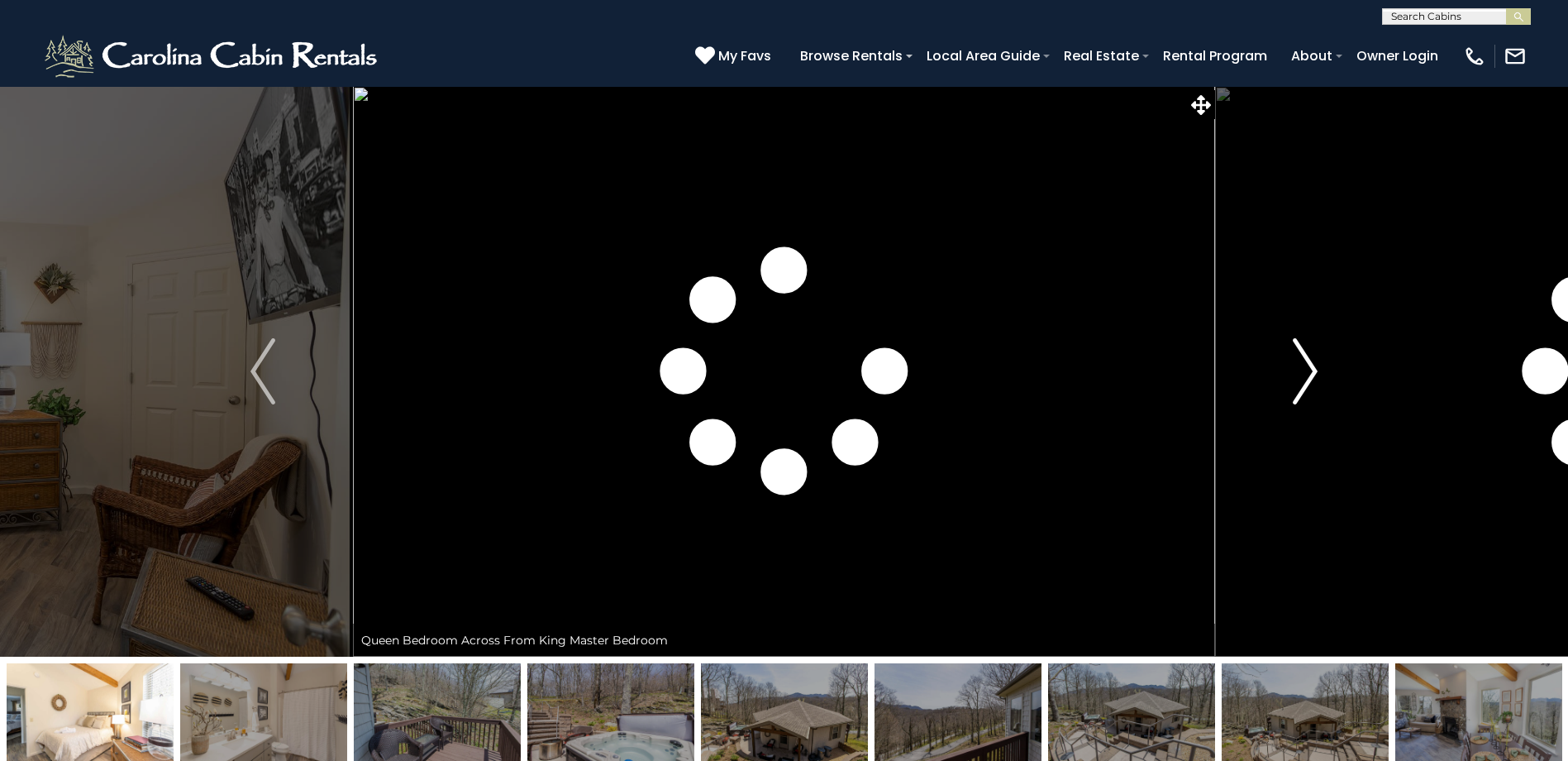
click at [1301, 374] on img "Next" at bounding box center [1306, 371] width 25 height 66
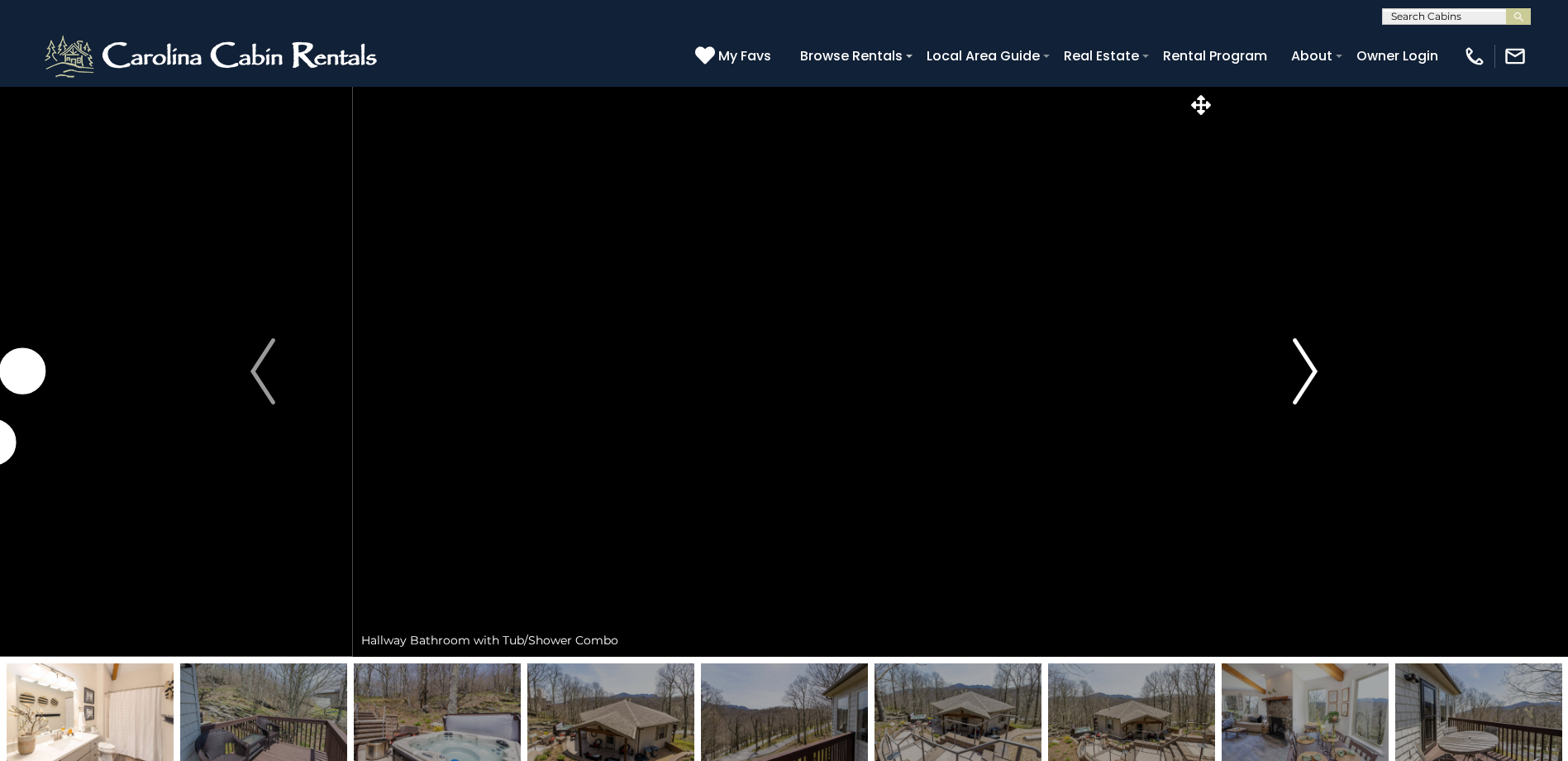
click at [1301, 374] on img "Next" at bounding box center [1306, 371] width 25 height 66
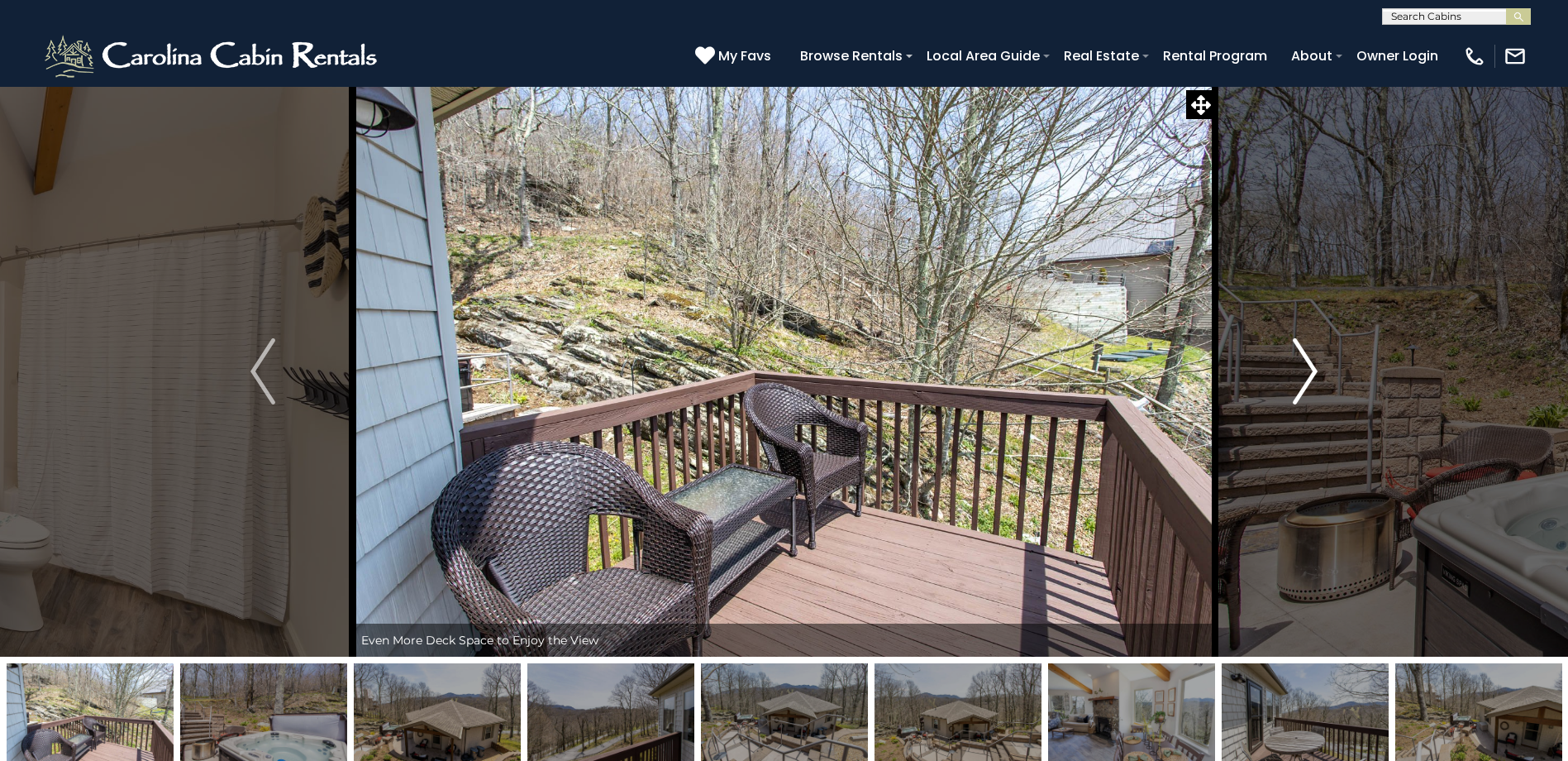
click at [1301, 374] on img "Next" at bounding box center [1306, 371] width 25 height 66
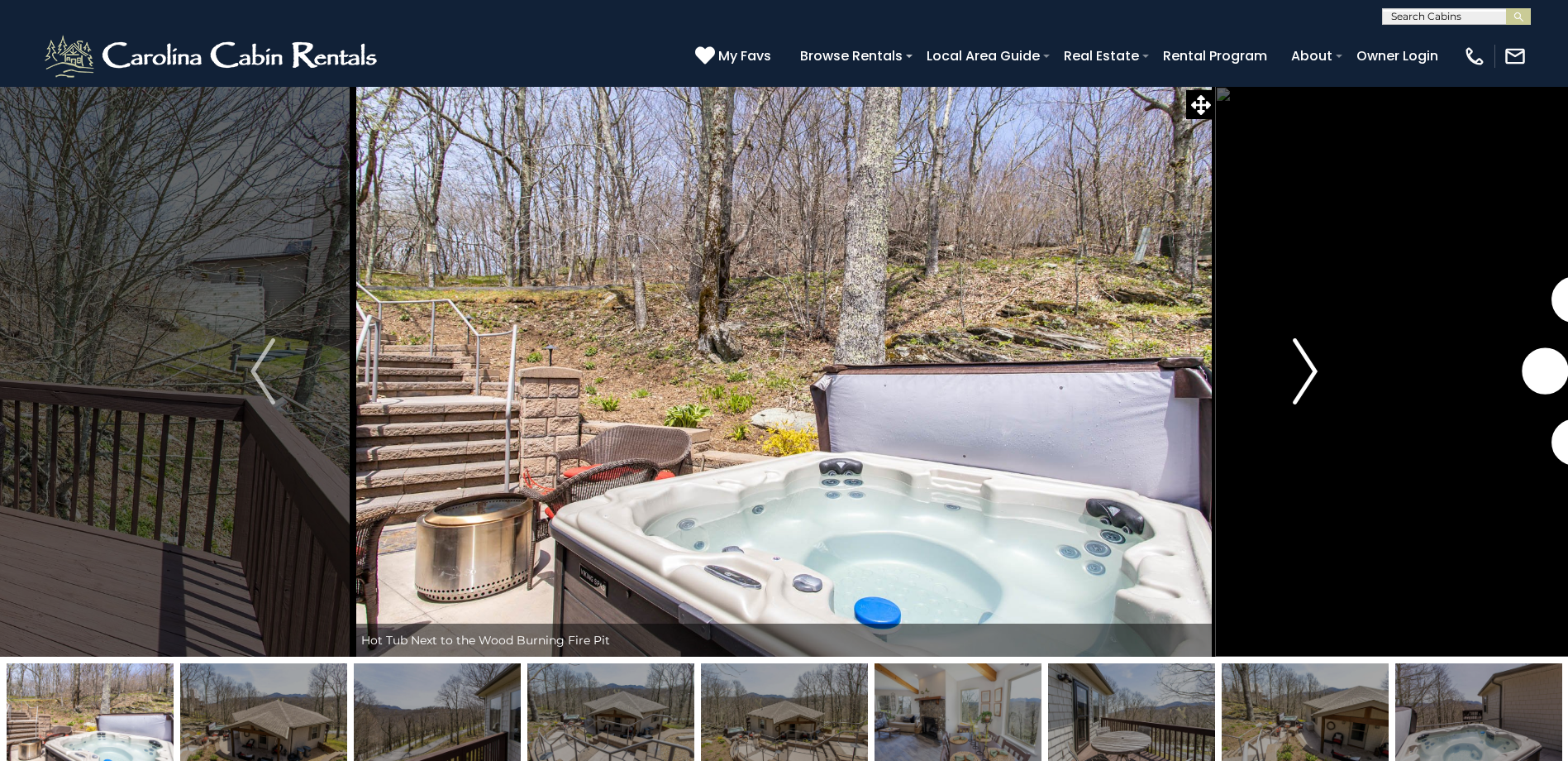
click at [1301, 374] on img "Next" at bounding box center [1306, 371] width 25 height 66
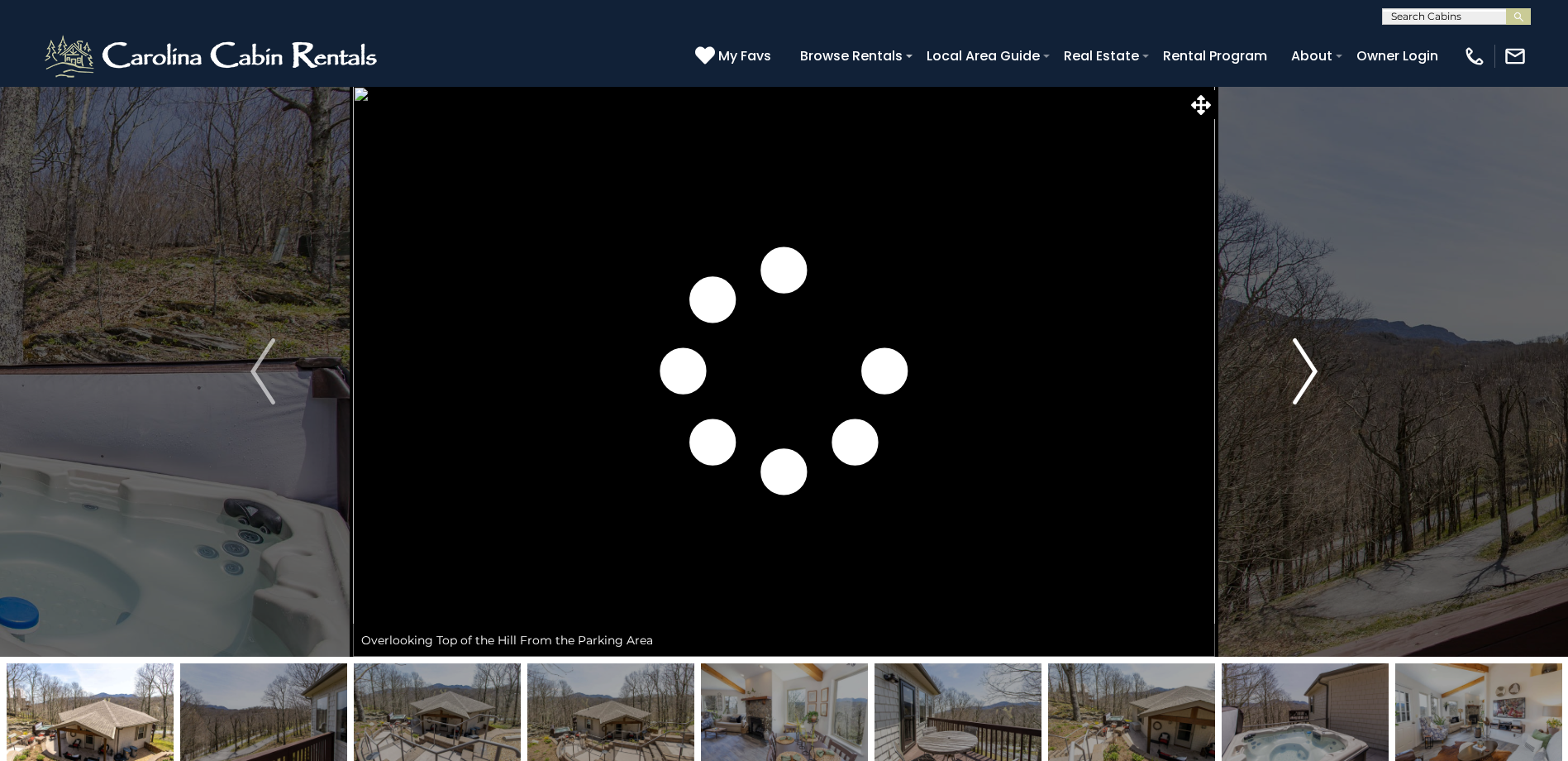
click at [1301, 374] on img "Next" at bounding box center [1306, 371] width 25 height 66
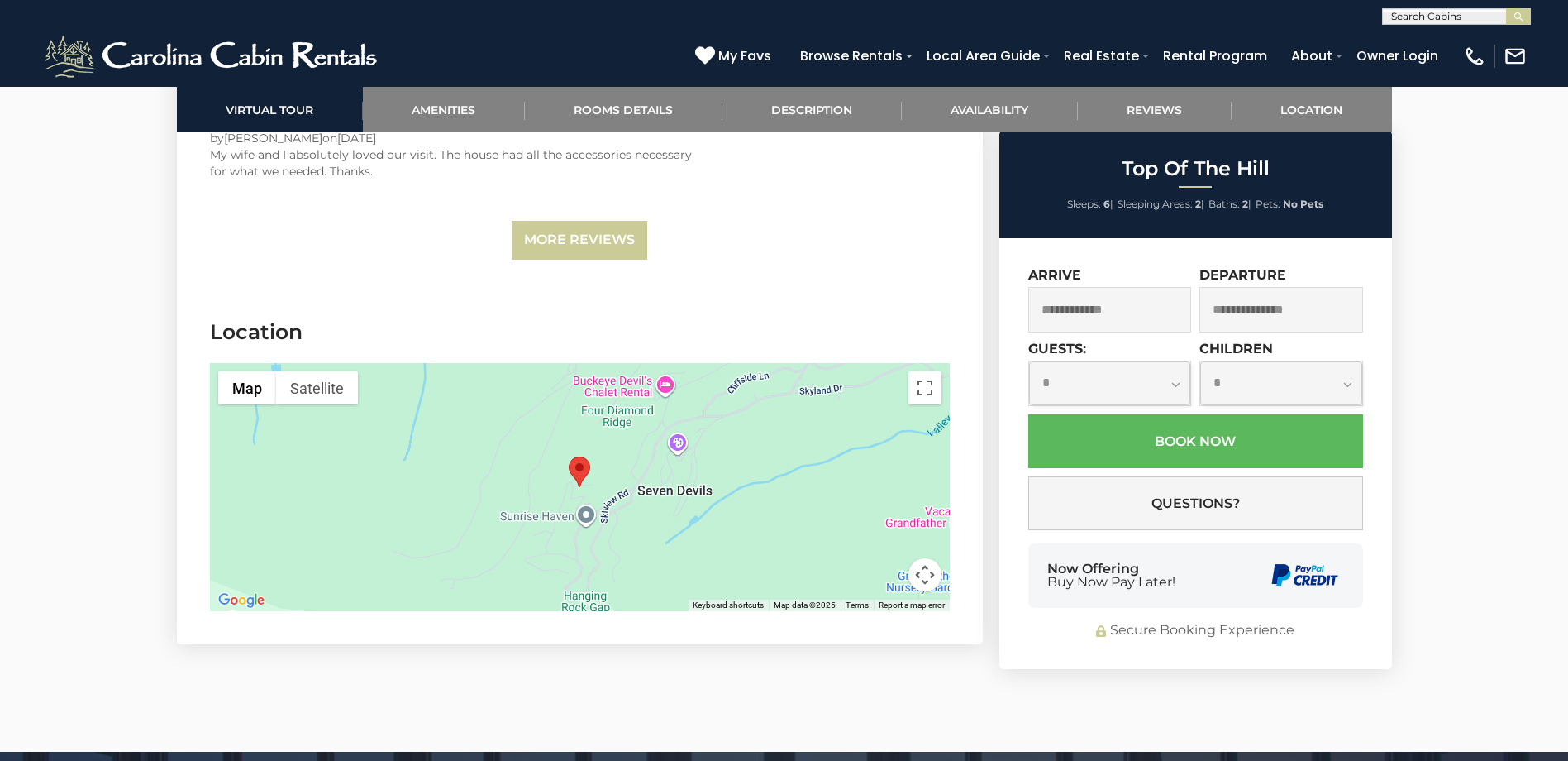
scroll to position [4133, 0]
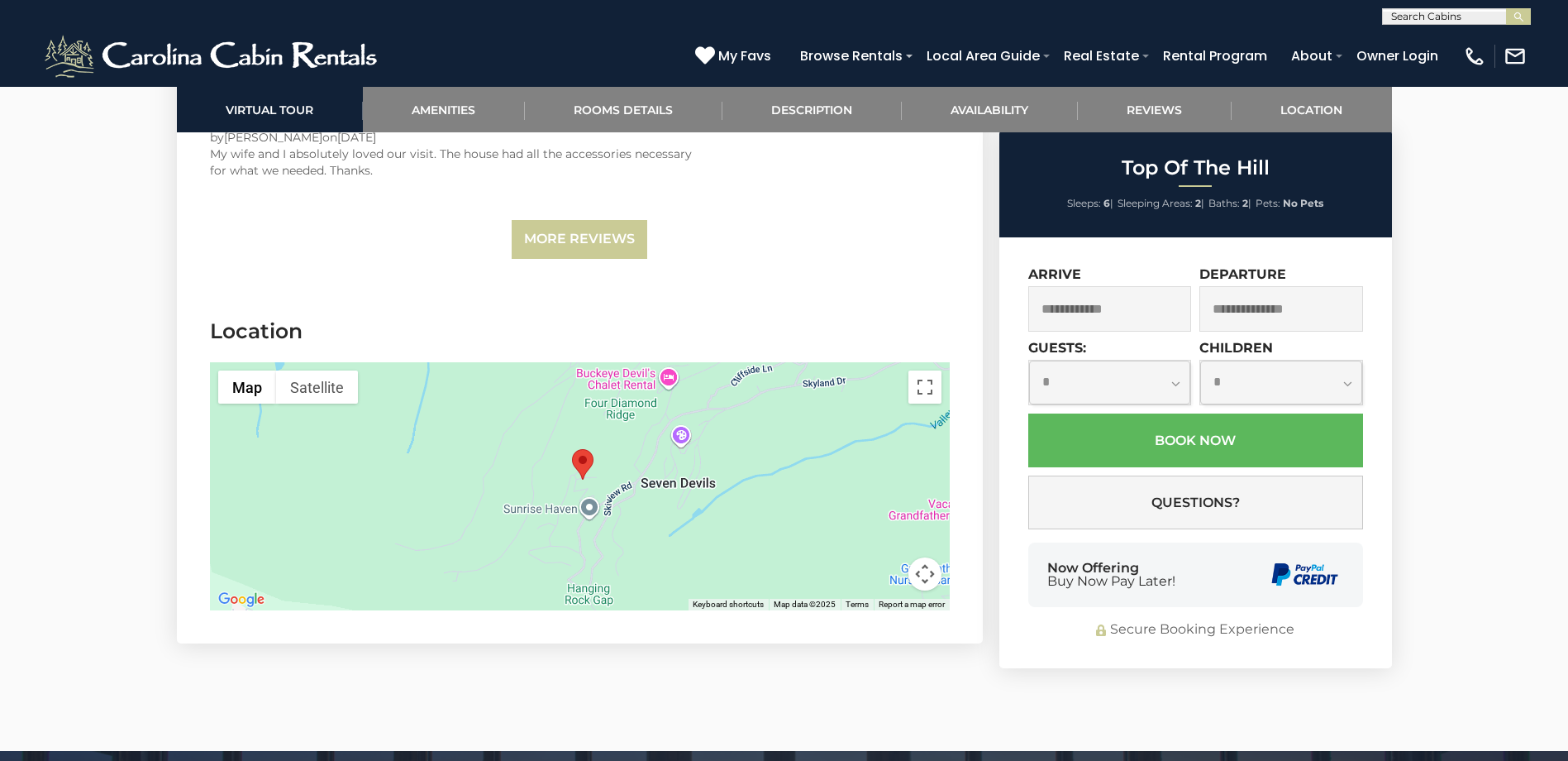
drag, startPoint x: 854, startPoint y: 479, endPoint x: 862, endPoint y: 470, distance: 12.0
click at [862, 470] on div at bounding box center [580, 486] width 740 height 248
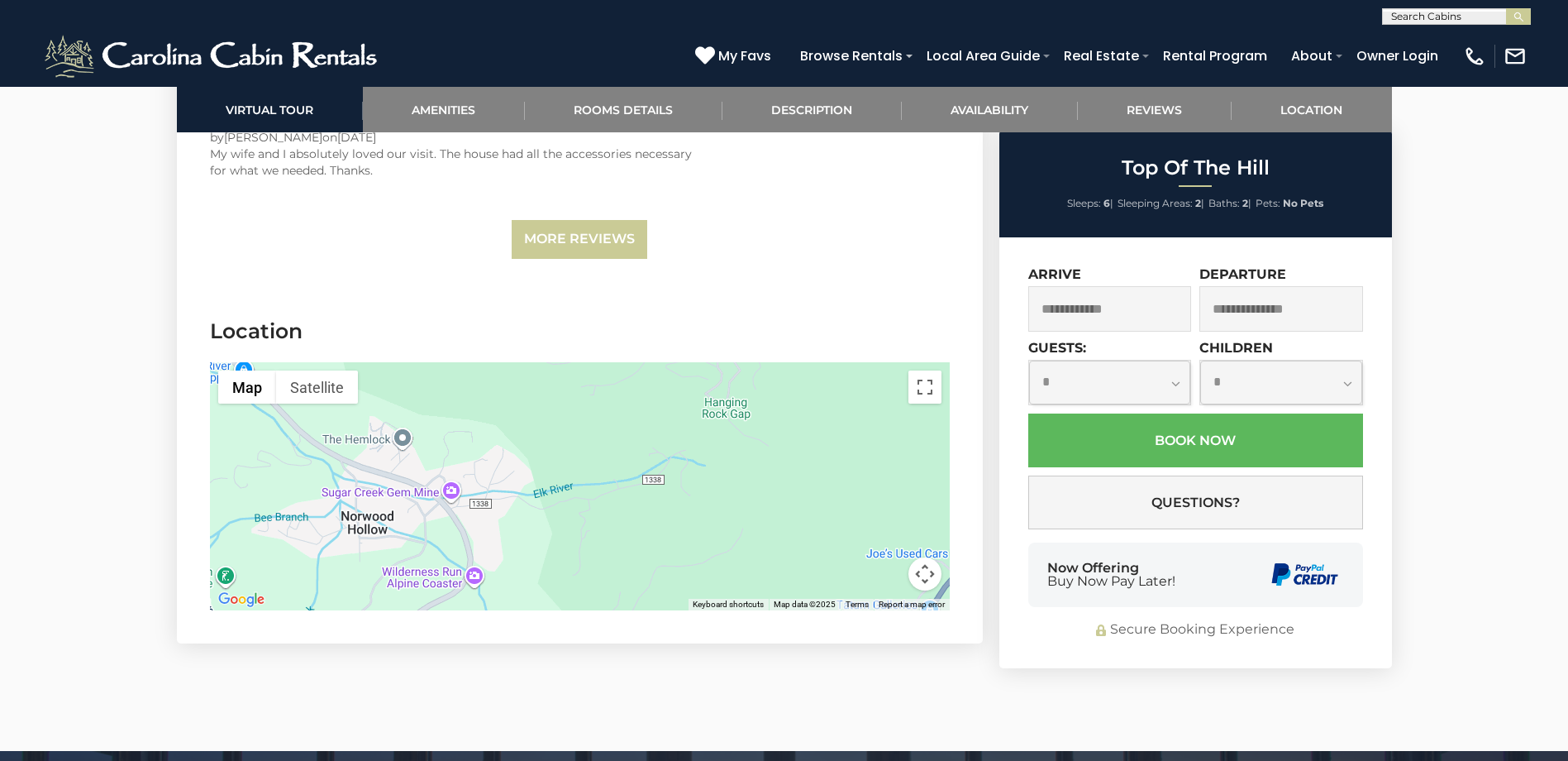
drag, startPoint x: 735, startPoint y: 505, endPoint x: 862, endPoint y: 345, distance: 204.3
click at [862, 362] on div at bounding box center [580, 486] width 740 height 248
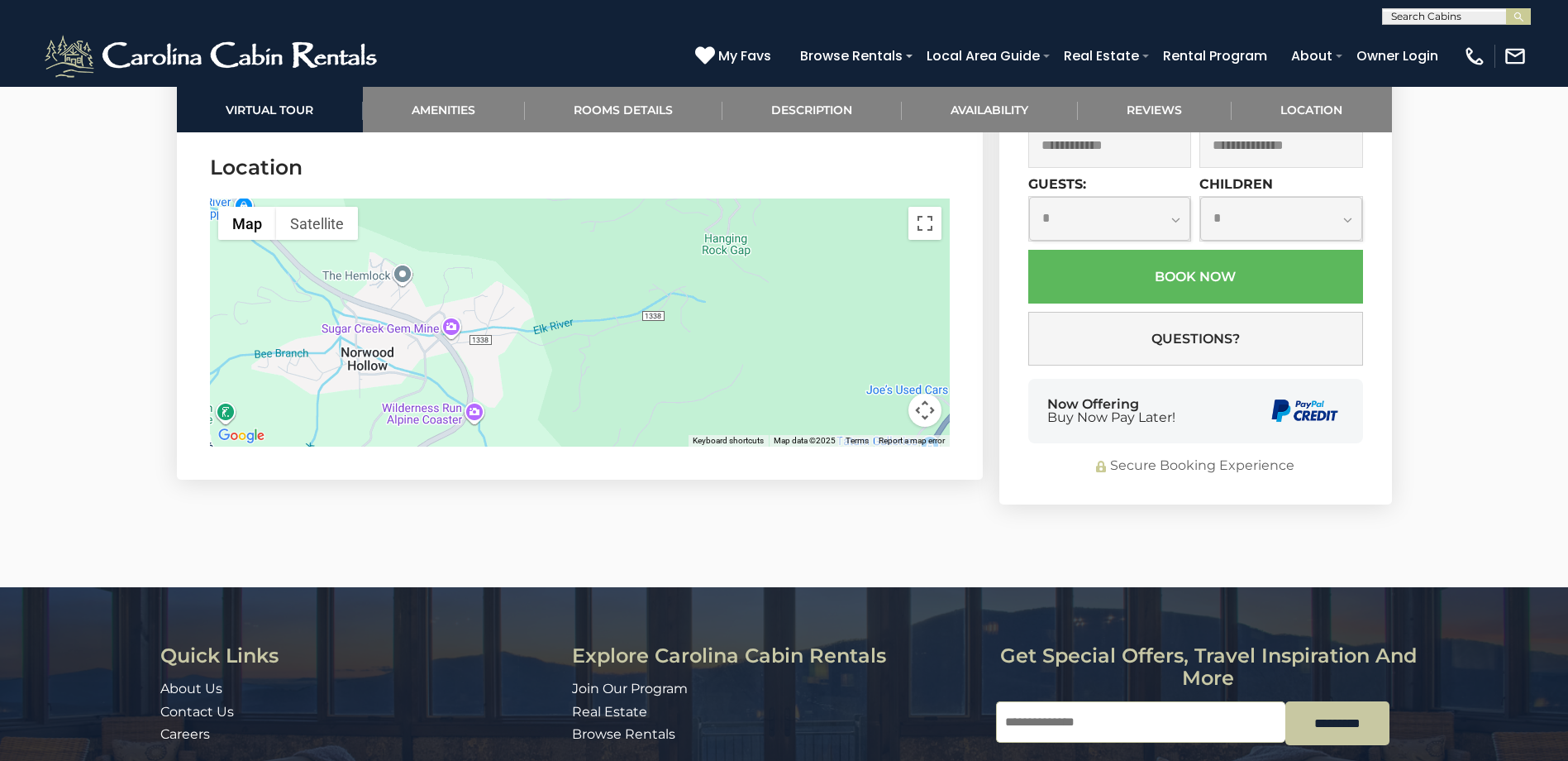
scroll to position [4283, 0]
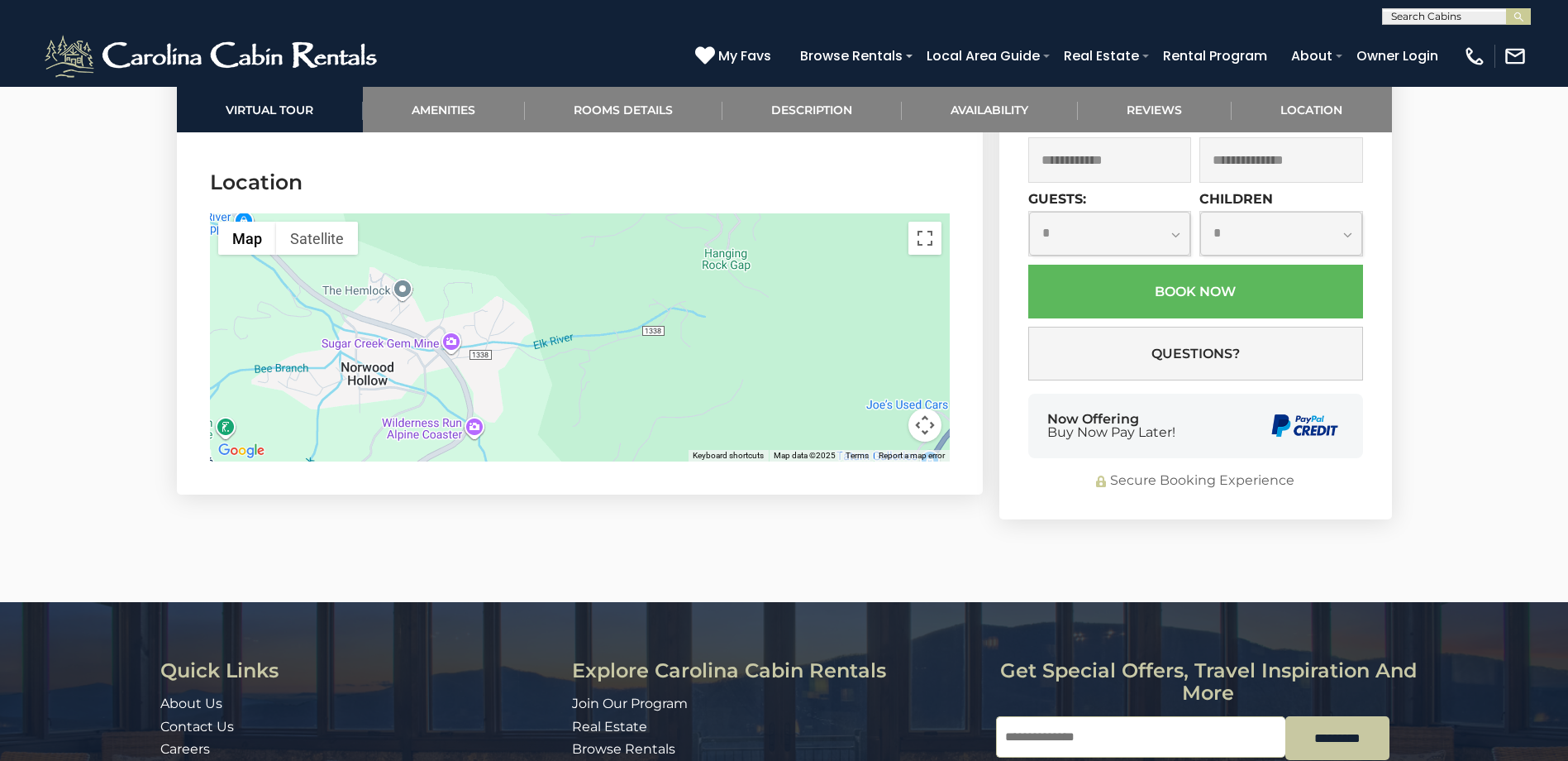
click at [922, 409] on button "Map camera controls" at bounding box center [924, 425] width 33 height 33
click at [886, 409] on button "Zoom out" at bounding box center [883, 425] width 33 height 33
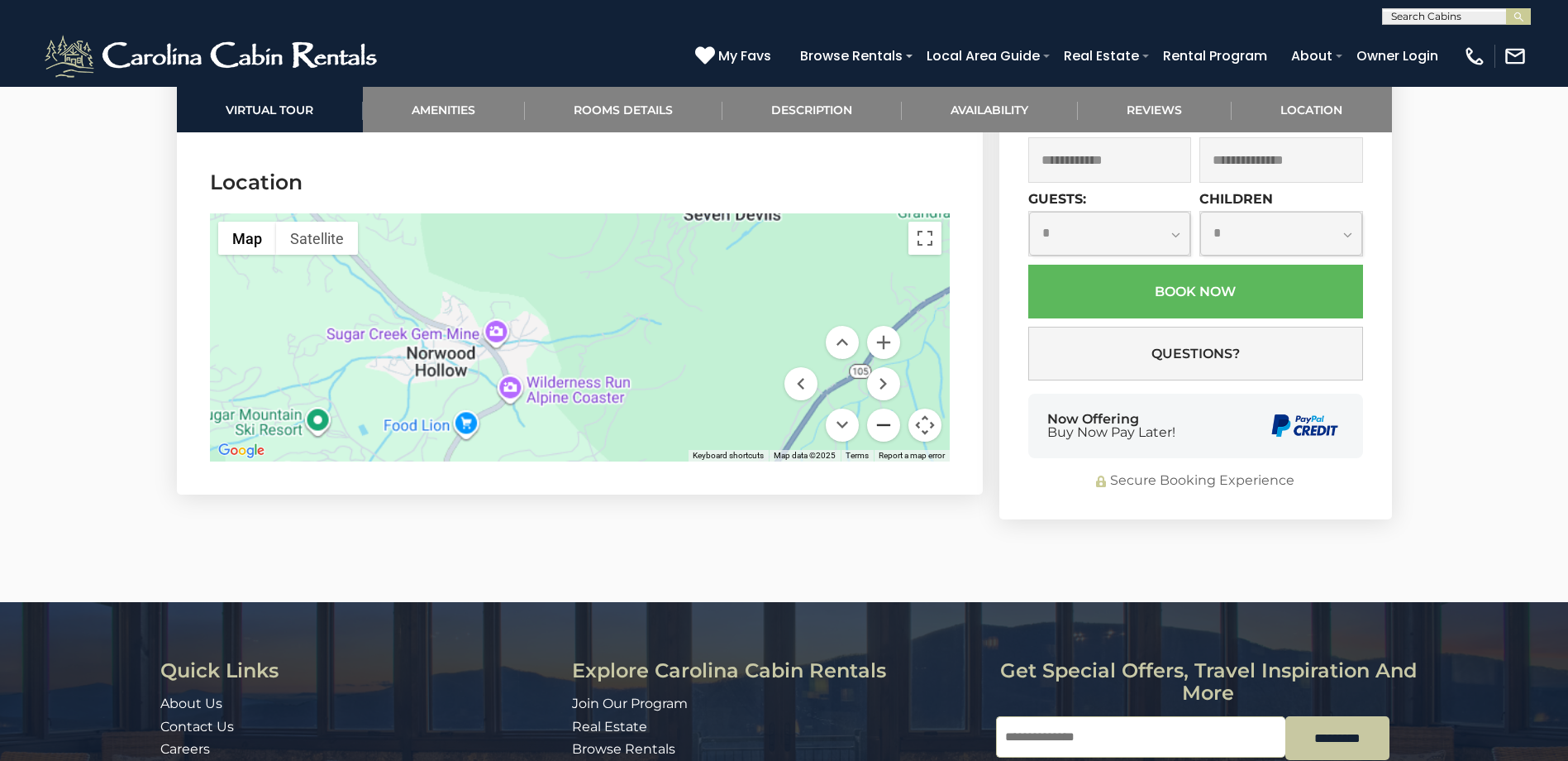
click at [886, 409] on button "Zoom out" at bounding box center [883, 425] width 33 height 33
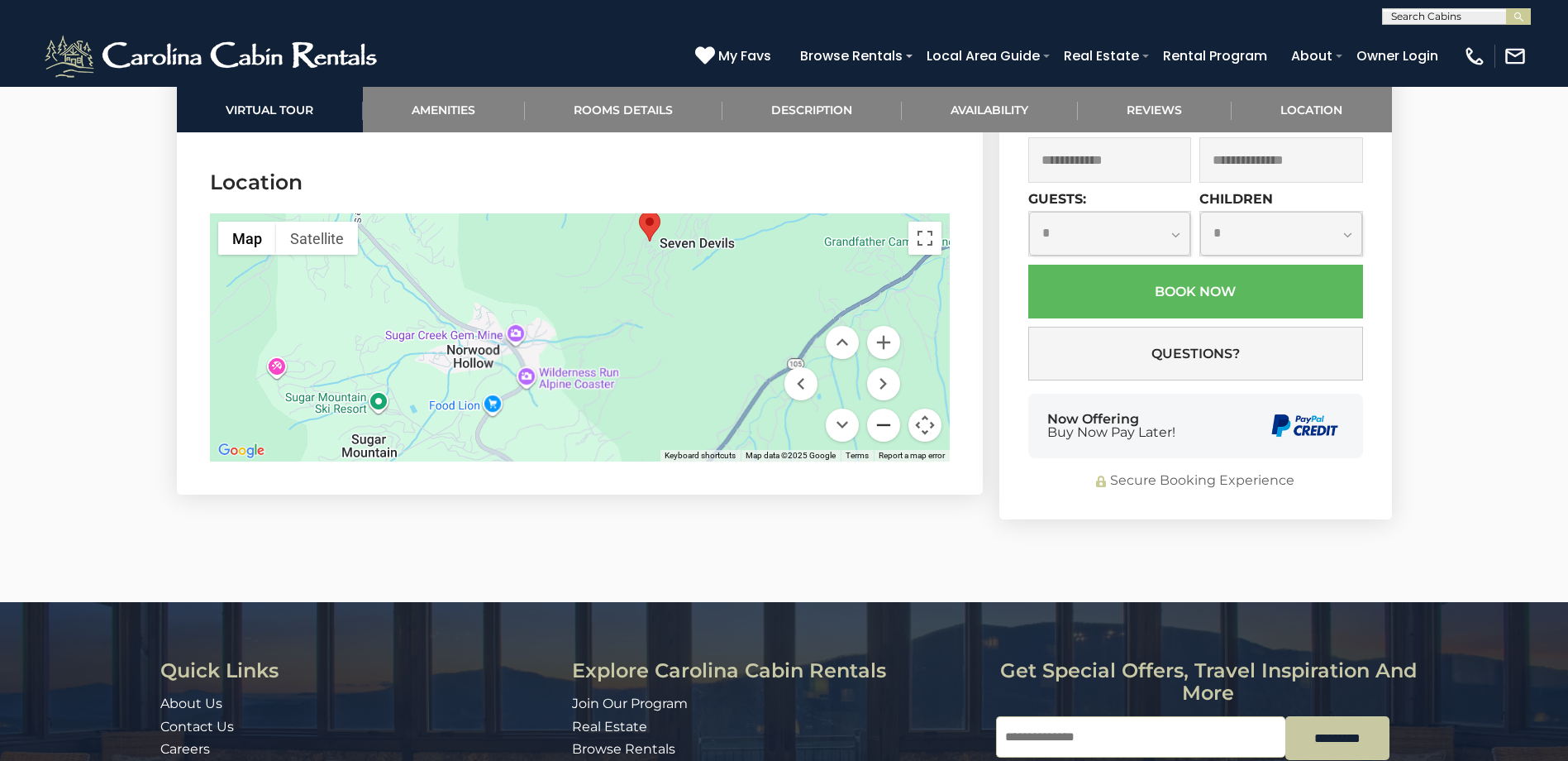
click at [886, 409] on button "Zoom out" at bounding box center [883, 425] width 33 height 33
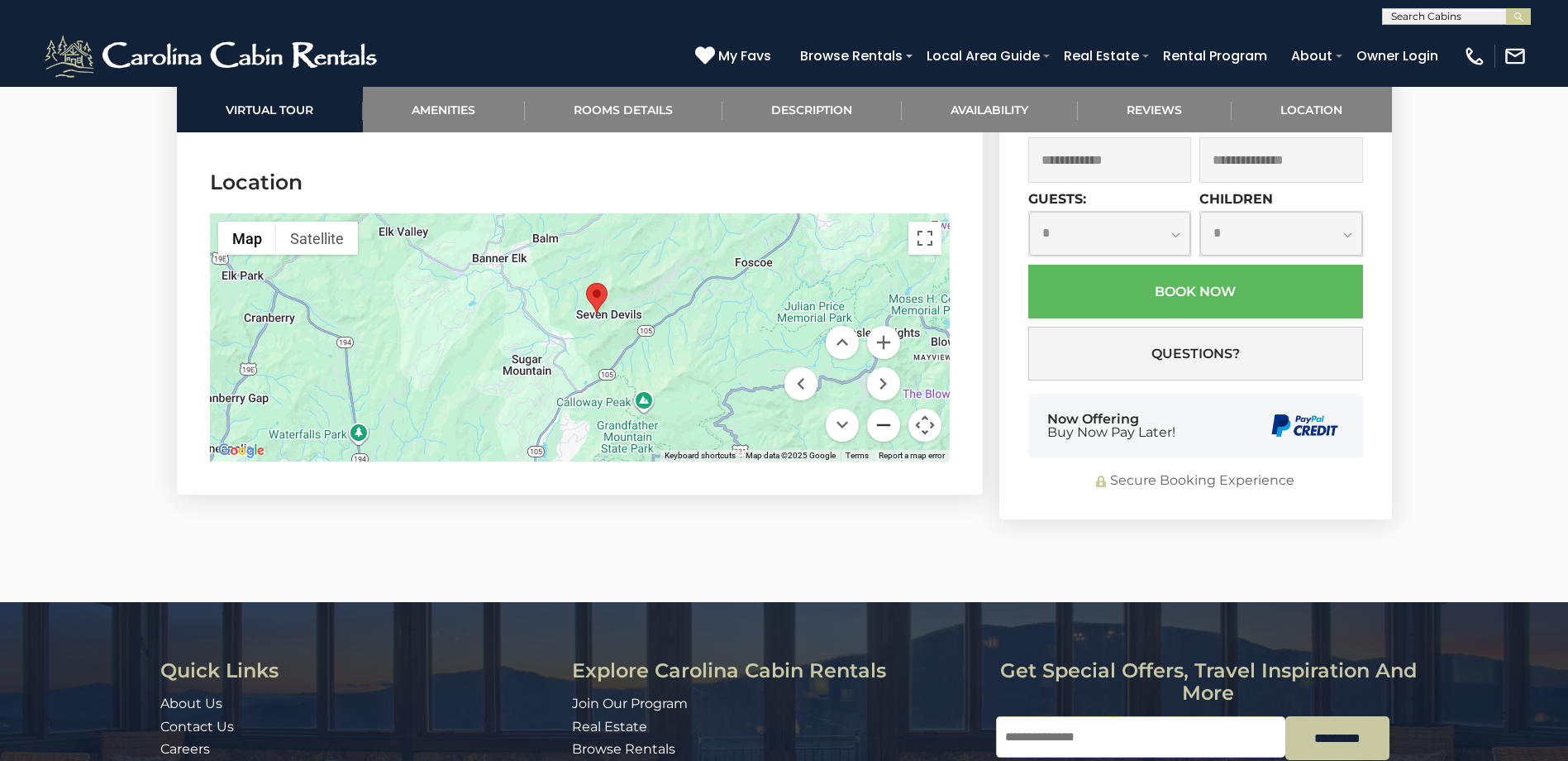
click at [886, 409] on button "Zoom out" at bounding box center [883, 425] width 33 height 33
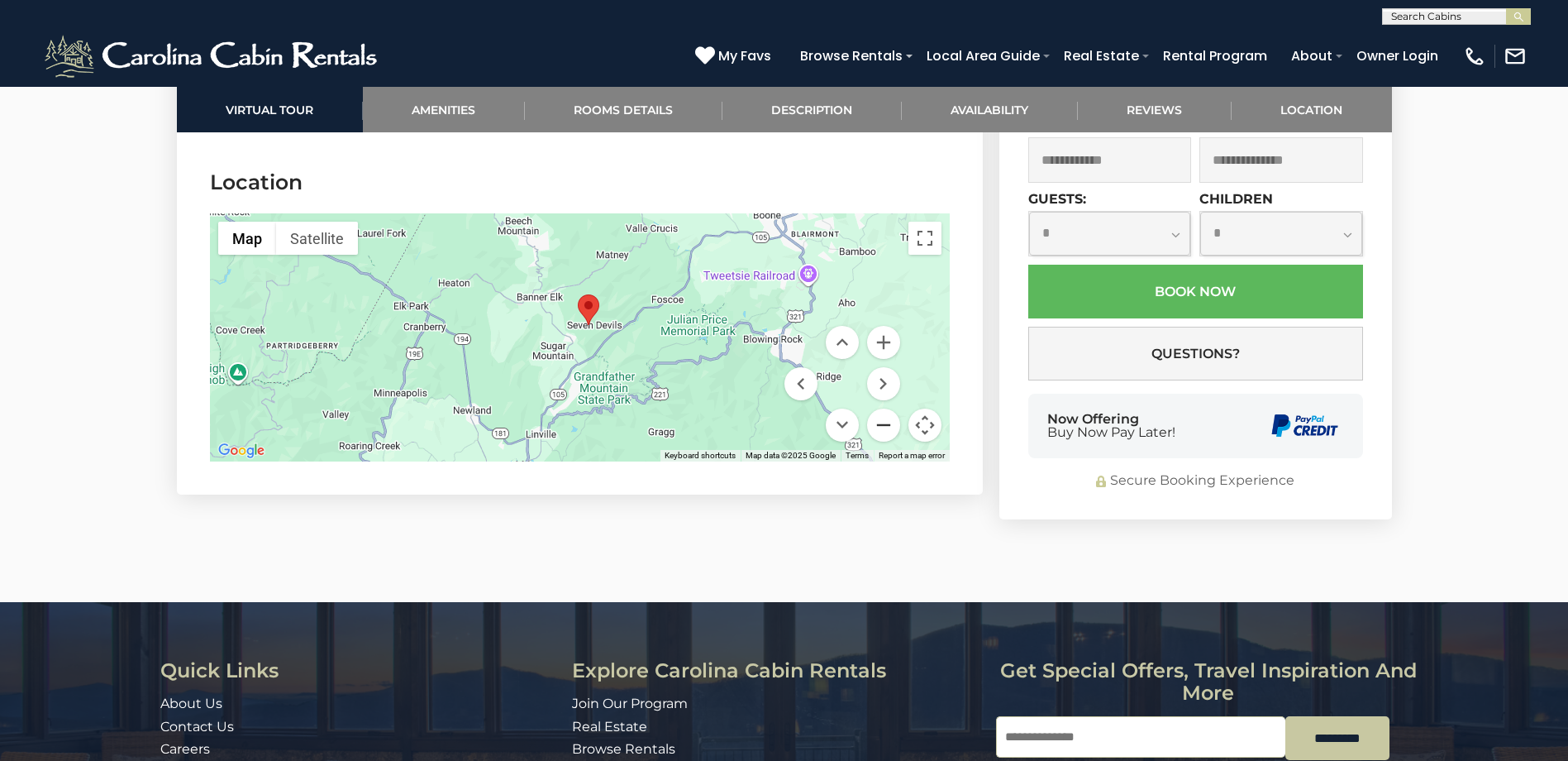
click at [886, 409] on button "Zoom out" at bounding box center [883, 425] width 33 height 33
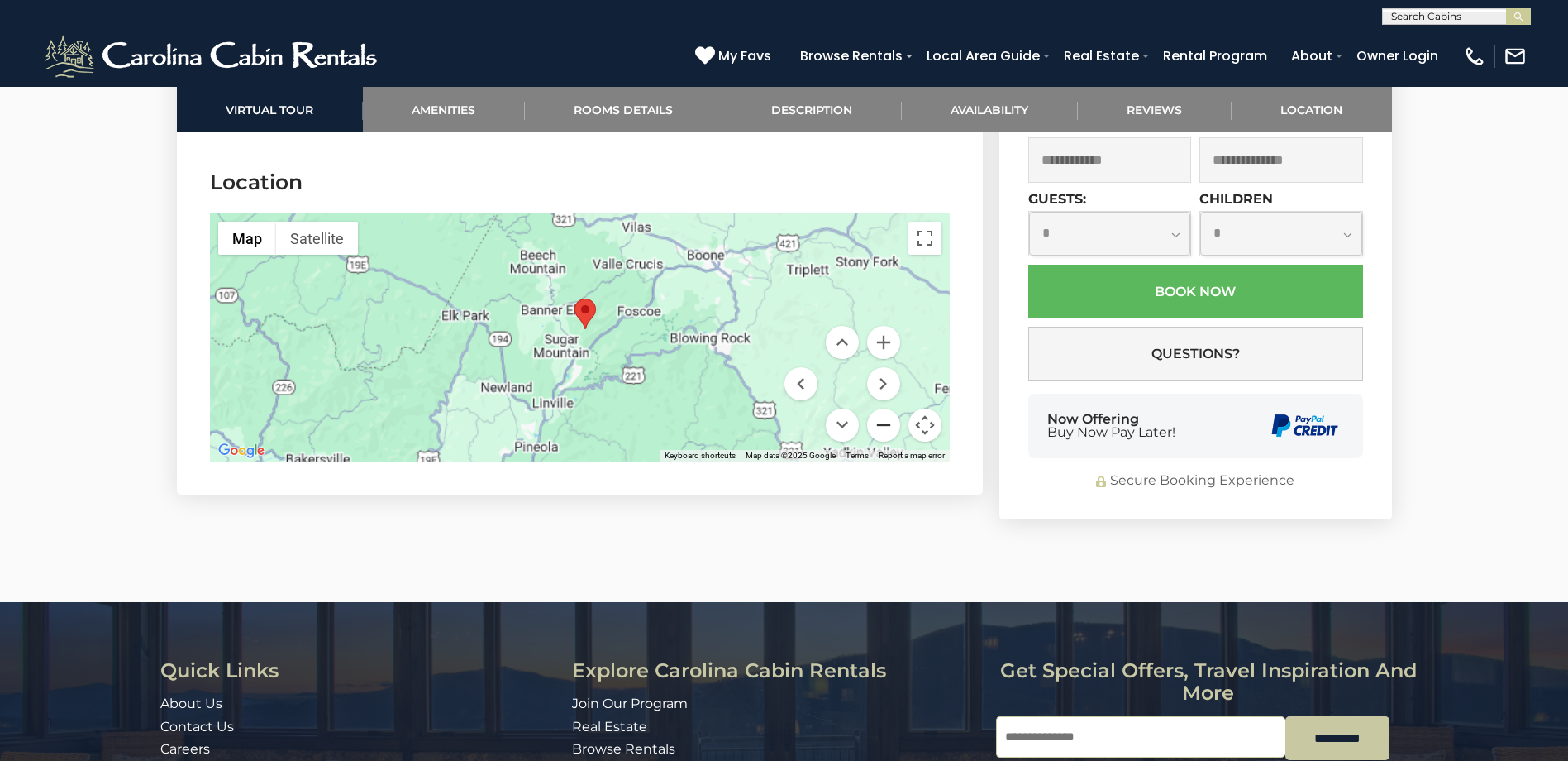
click at [886, 409] on button "Zoom out" at bounding box center [883, 425] width 33 height 33
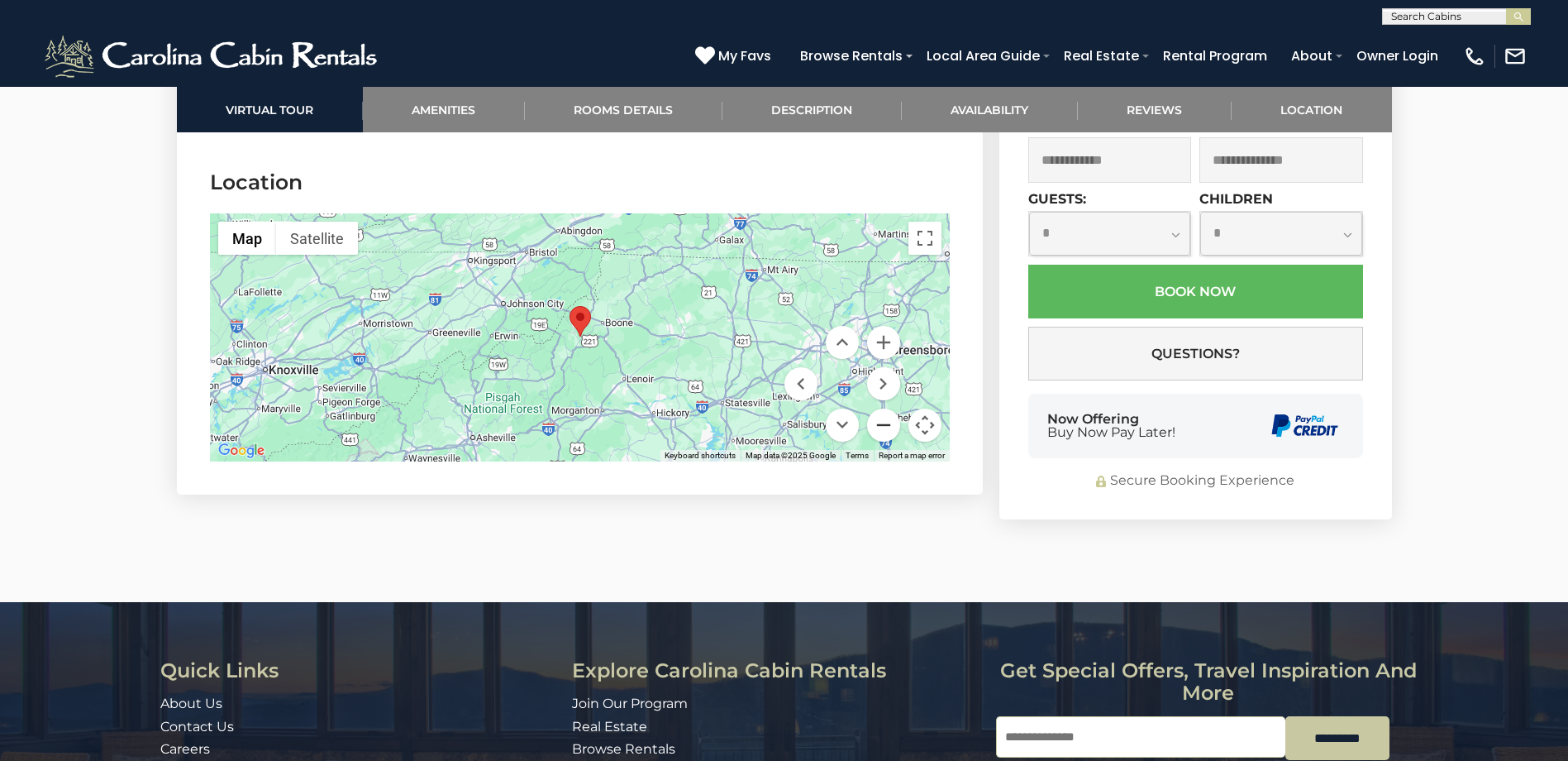
click at [886, 409] on button "Zoom out" at bounding box center [883, 425] width 33 height 33
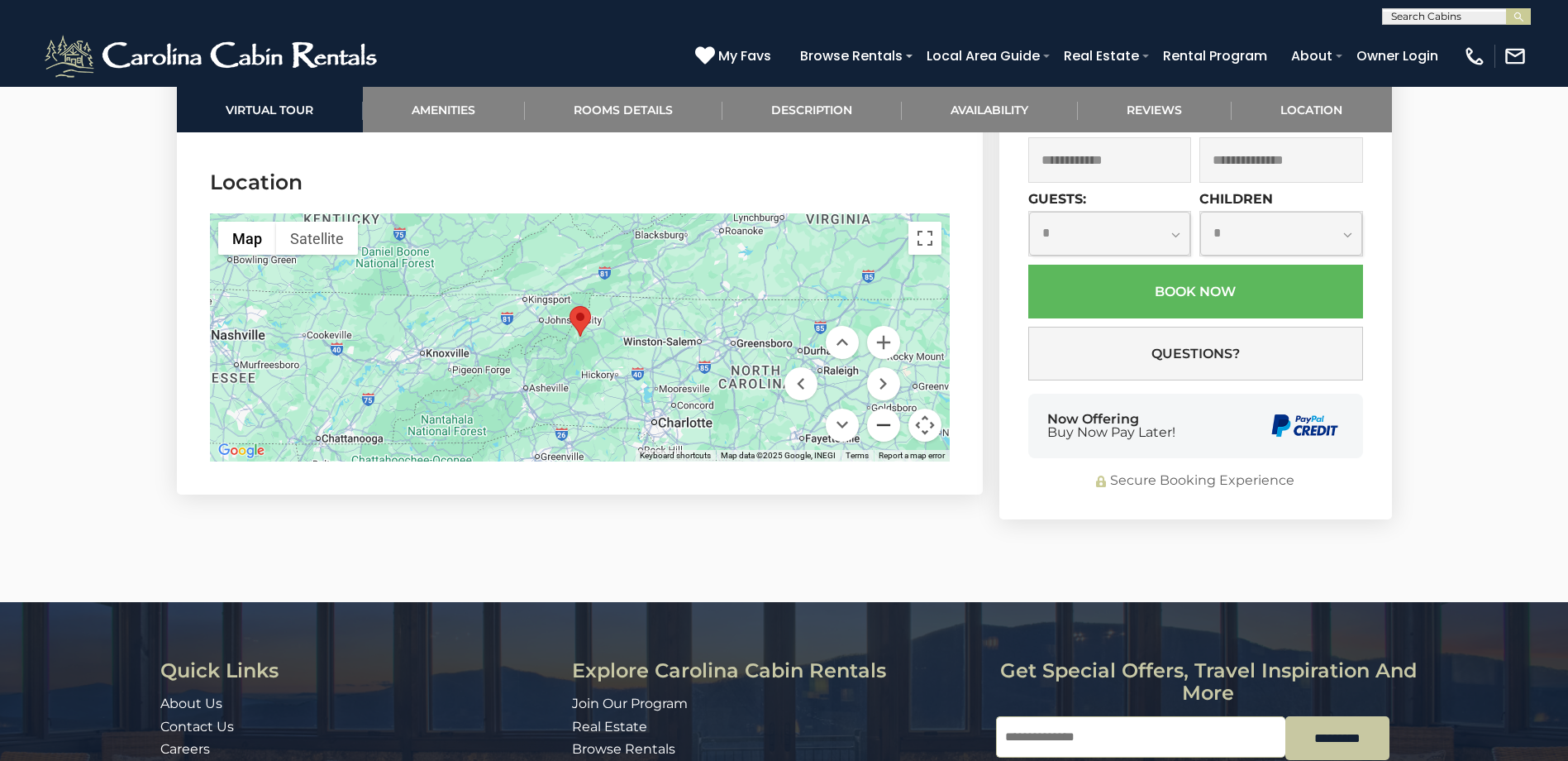
click at [886, 409] on button "Zoom out" at bounding box center [883, 425] width 33 height 33
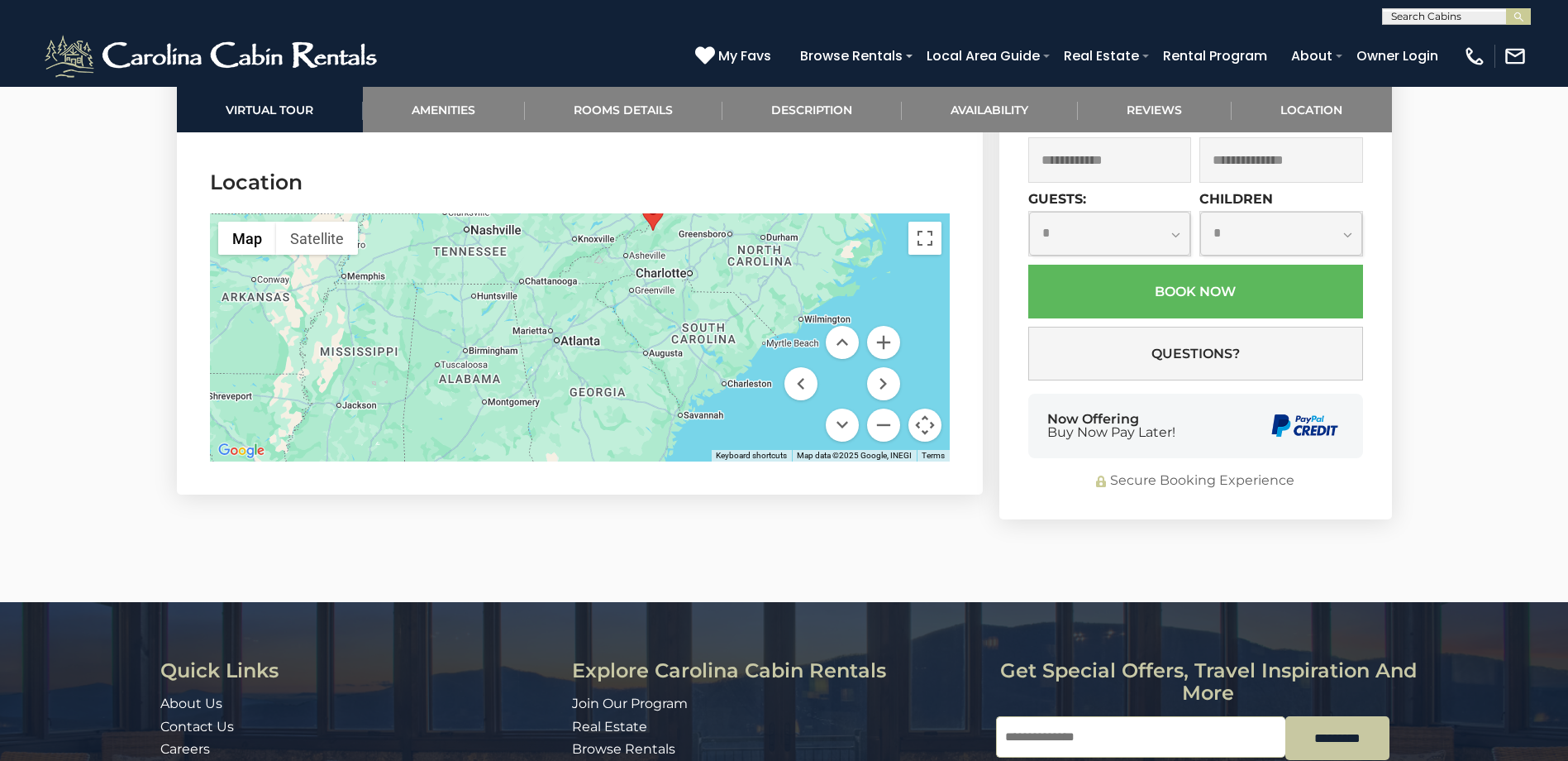
drag, startPoint x: 720, startPoint y: 373, endPoint x: 792, endPoint y: 267, distance: 128.1
click at [792, 267] on div at bounding box center [580, 337] width 740 height 248
